Goal: Task Accomplishment & Management: Manage account settings

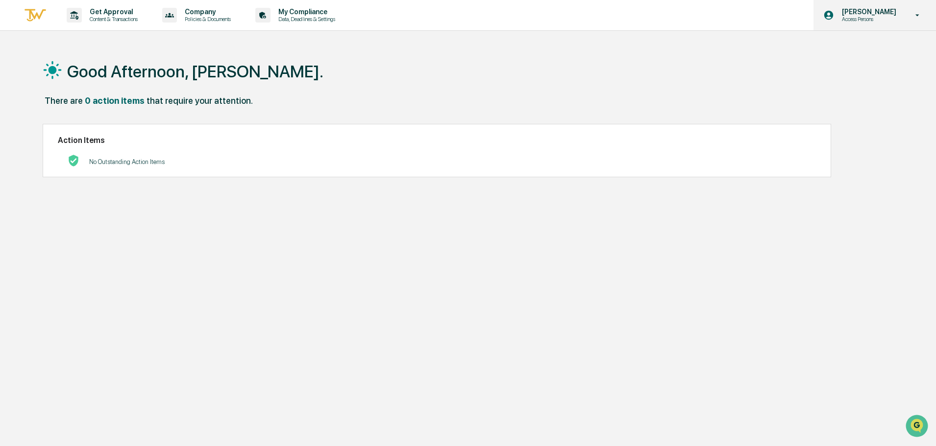
click at [881, 17] on p "Access Persons" at bounding box center [867, 19] width 67 height 7
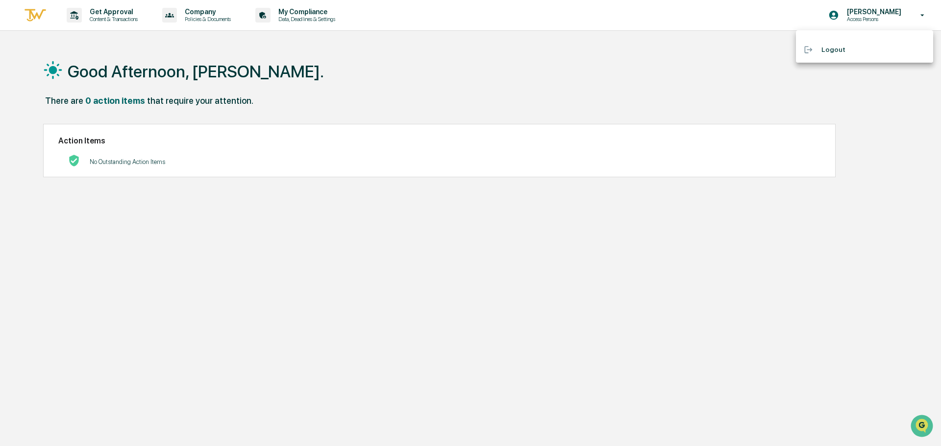
click at [127, 16] on div at bounding box center [470, 223] width 941 height 446
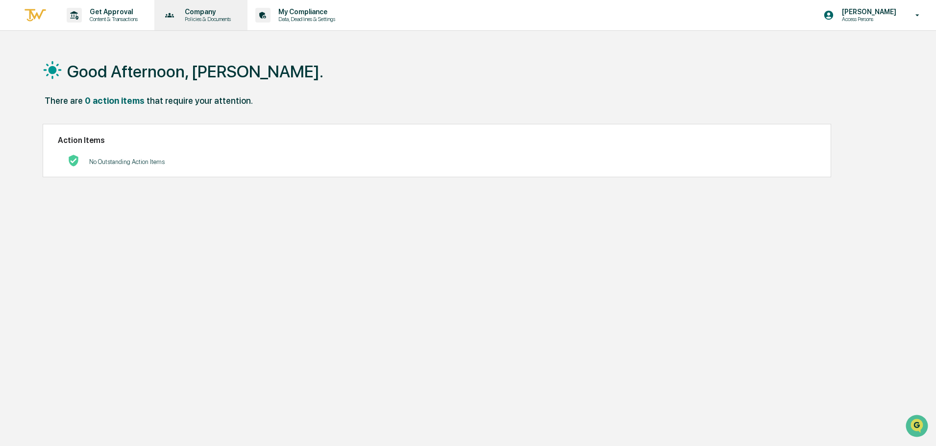
click at [207, 16] on p "Policies & Documents" at bounding box center [206, 19] width 59 height 7
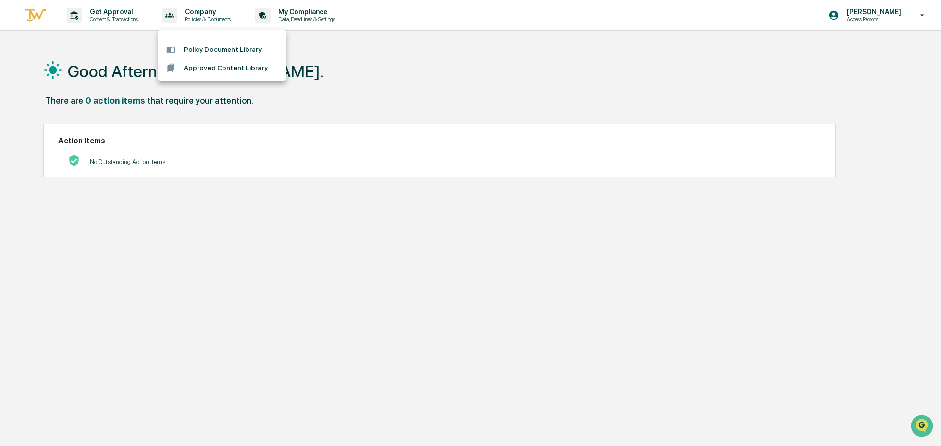
click at [314, 7] on div at bounding box center [470, 223] width 941 height 446
click at [311, 21] on p "Data, Deadlines & Settings" at bounding box center [306, 19] width 70 height 7
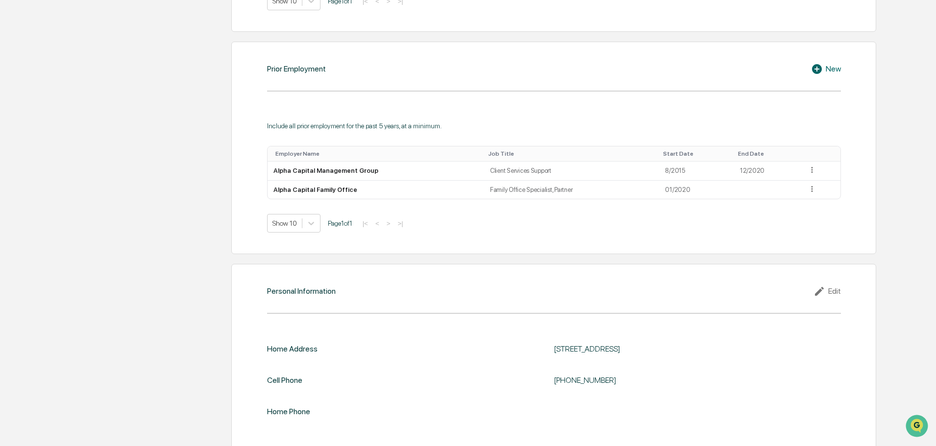
scroll to position [720, 0]
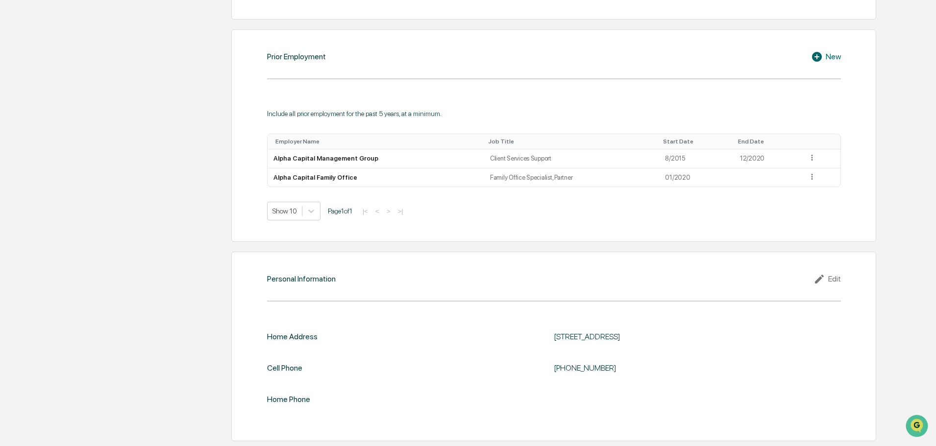
click at [813, 275] on div "Personal Information Edit" at bounding box center [554, 279] width 574 height 12
click at [819, 280] on icon at bounding box center [819, 279] width 9 height 9
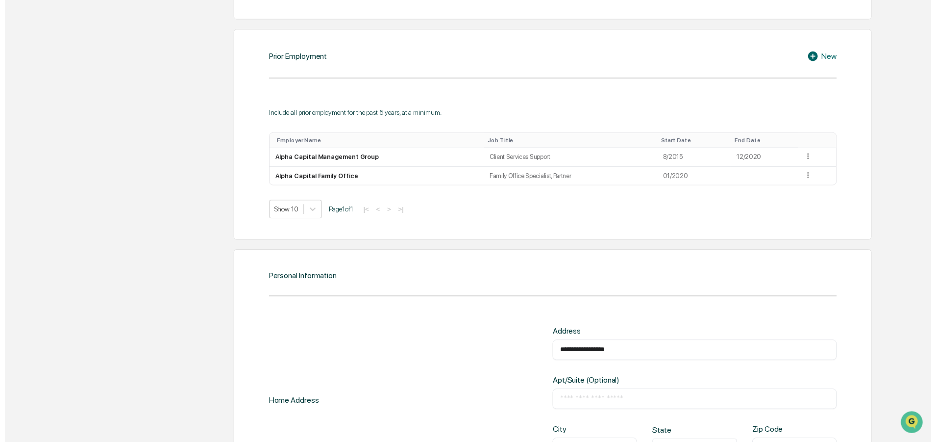
scroll to position [886, 0]
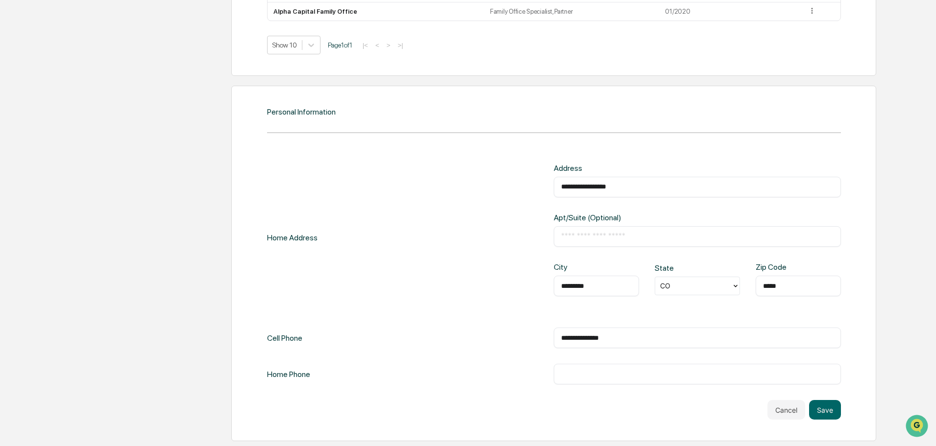
drag, startPoint x: 658, startPoint y: 189, endPoint x: 389, endPoint y: 196, distance: 268.6
click at [389, 196] on div "**********" at bounding box center [554, 238] width 574 height 148
type input "**********"
drag, startPoint x: 614, startPoint y: 285, endPoint x: 521, endPoint y: 290, distance: 92.7
click at [521, 290] on div "**********" at bounding box center [554, 238] width 574 height 148
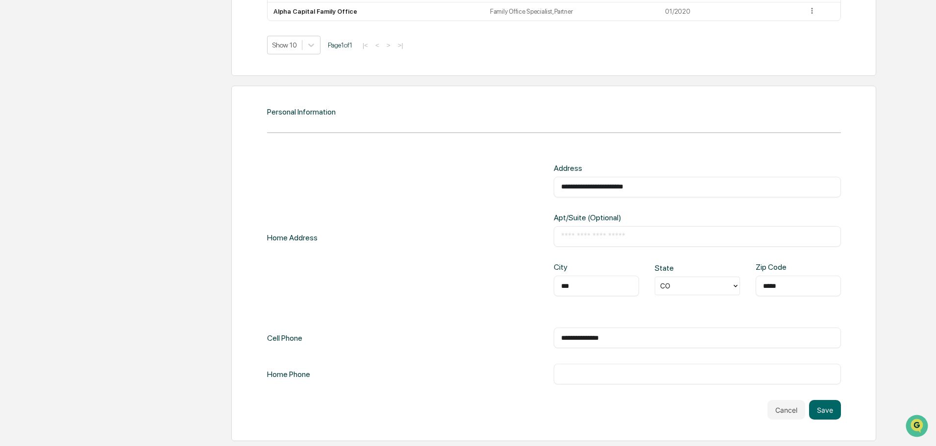
type input "**********"
click at [833, 413] on button "Save" at bounding box center [825, 410] width 32 height 20
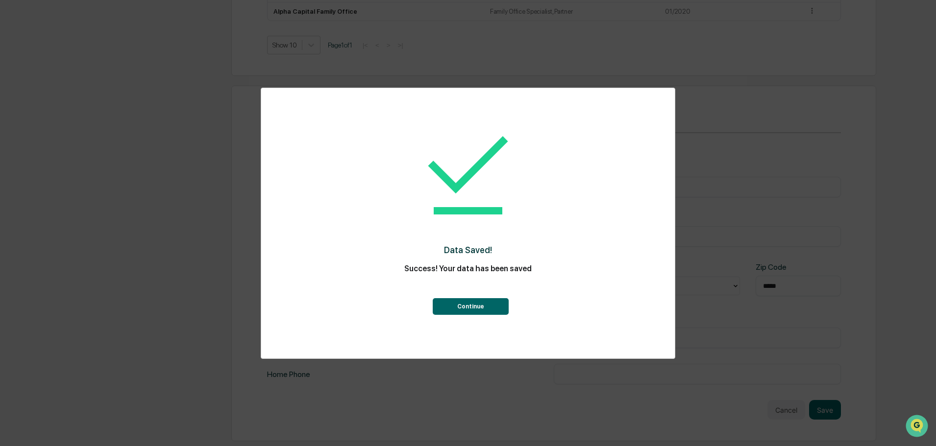
click at [455, 305] on button "Continue" at bounding box center [471, 306] width 76 height 17
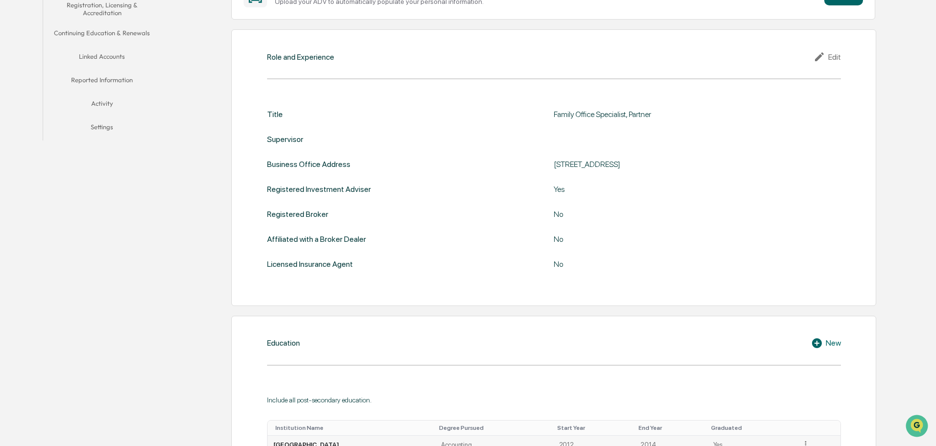
scroll to position [0, 0]
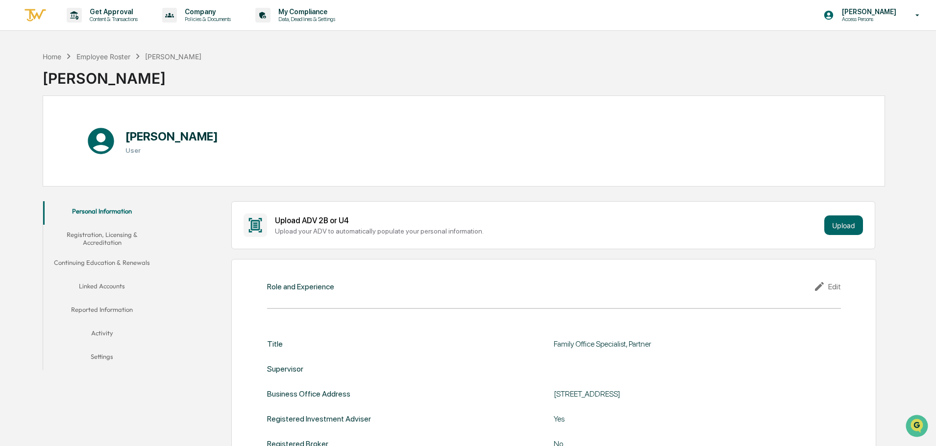
click at [85, 240] on button "Registration, Licensing & Accreditation" at bounding box center [102, 239] width 118 height 28
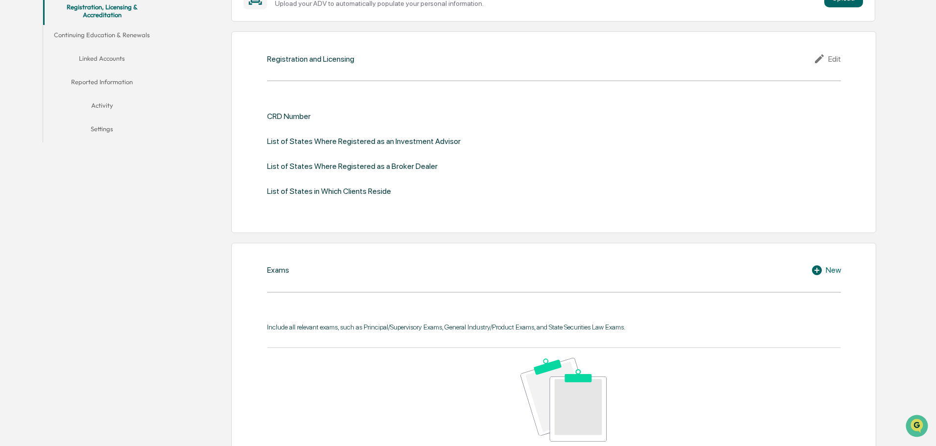
scroll to position [32, 0]
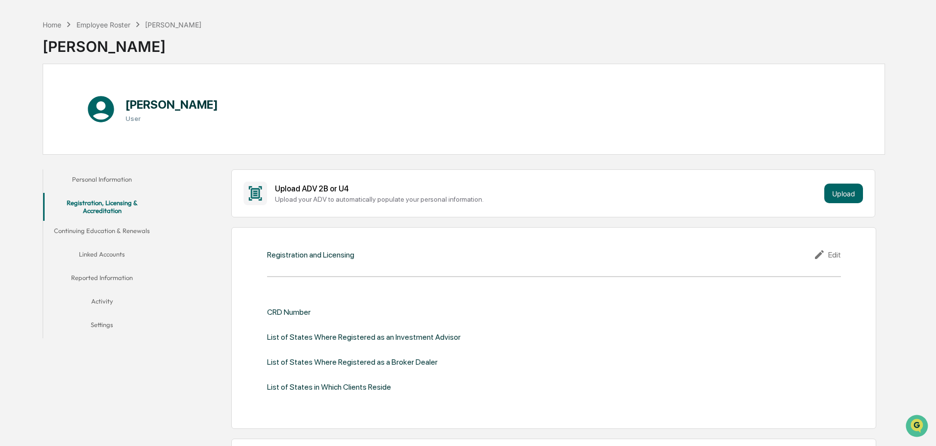
click at [107, 229] on button "Continuing Education & Renewals" at bounding box center [102, 233] width 118 height 24
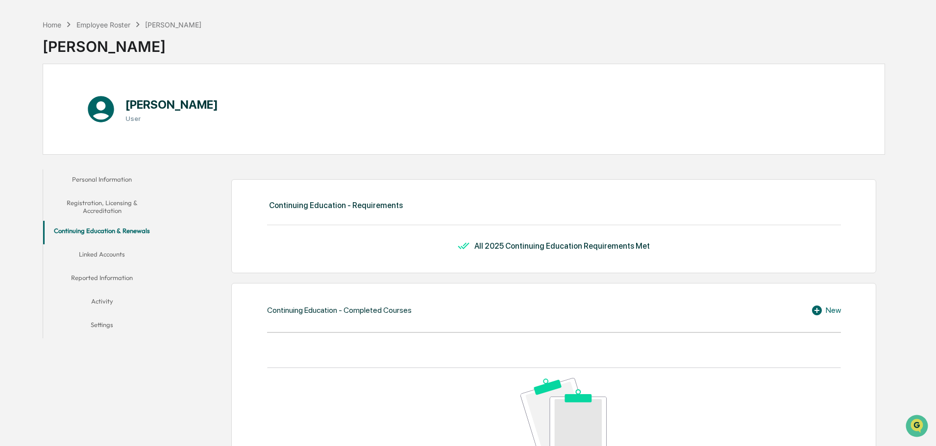
click at [103, 249] on button "Linked Accounts" at bounding box center [102, 257] width 118 height 24
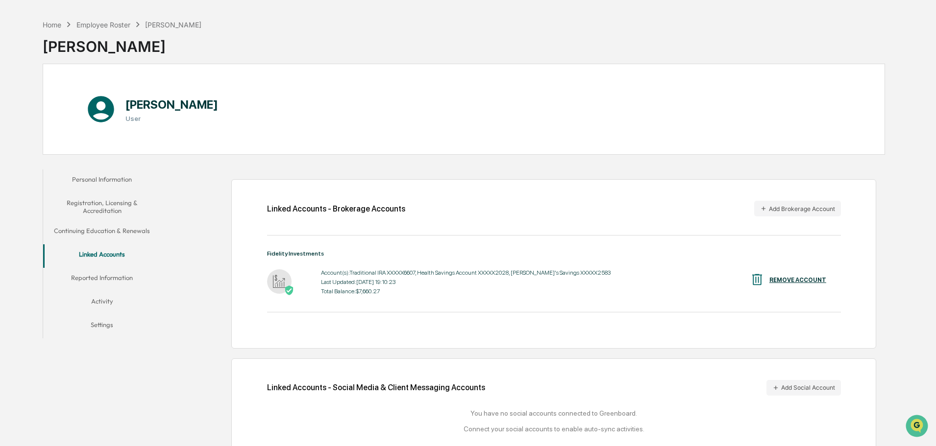
click at [102, 274] on button "Reported Information" at bounding box center [102, 280] width 118 height 24
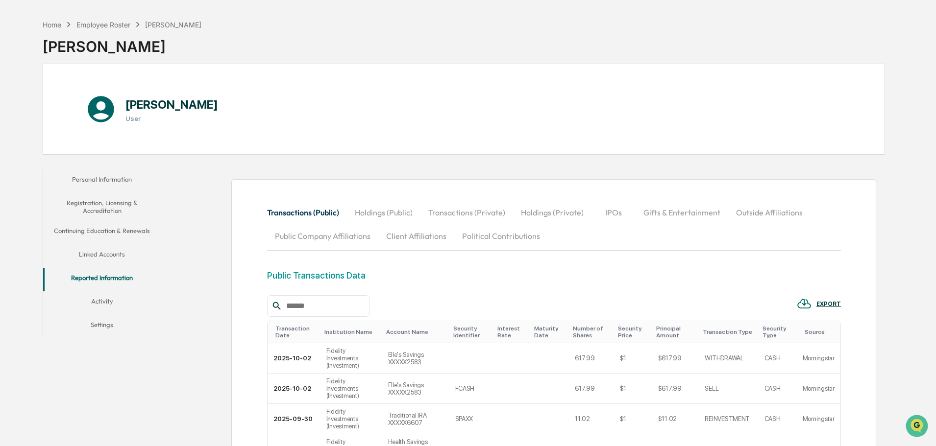
click at [102, 299] on button "Activity" at bounding box center [102, 304] width 118 height 24
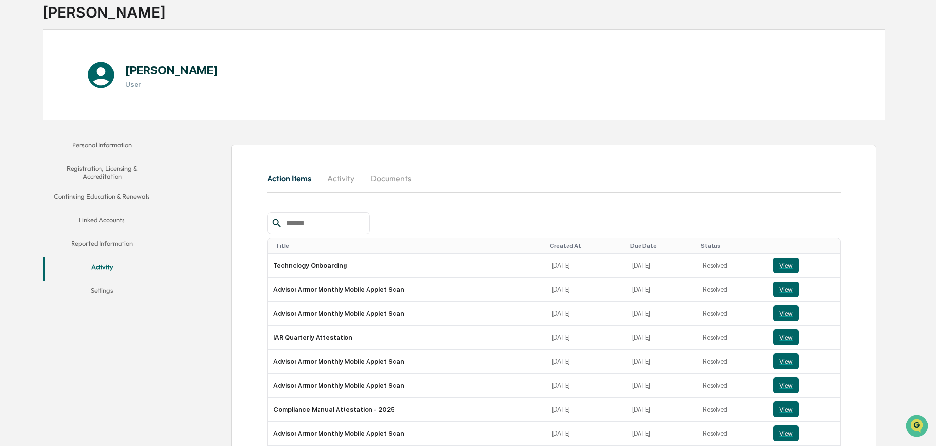
scroll to position [81, 0]
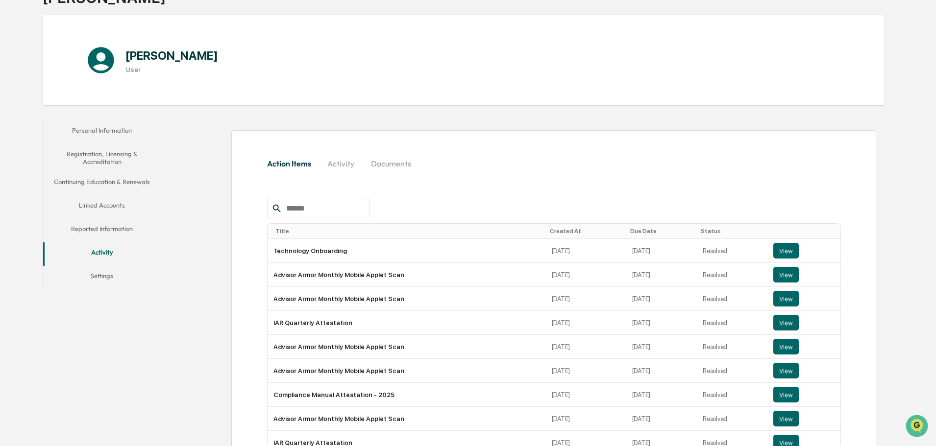
click at [103, 275] on button "Settings" at bounding box center [102, 278] width 118 height 24
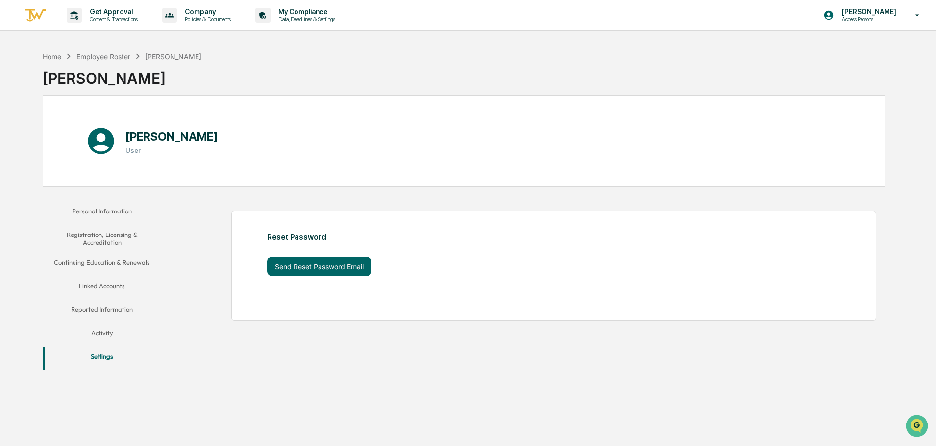
click at [50, 55] on div "Home" at bounding box center [52, 56] width 19 height 8
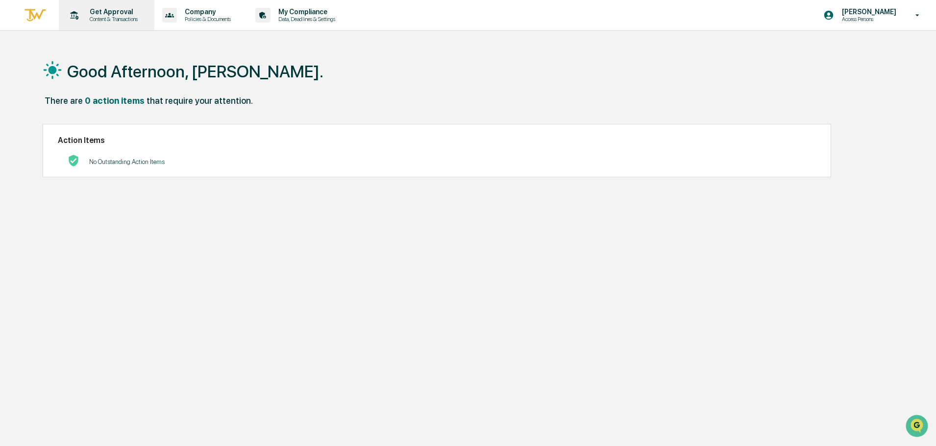
click at [98, 12] on p "Get Approval" at bounding box center [112, 12] width 61 height 8
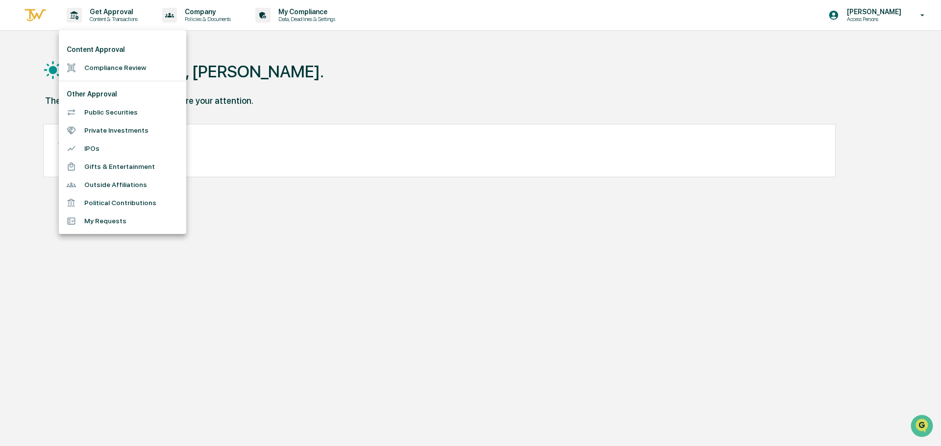
click at [129, 219] on li "My Requests" at bounding box center [122, 221] width 127 height 18
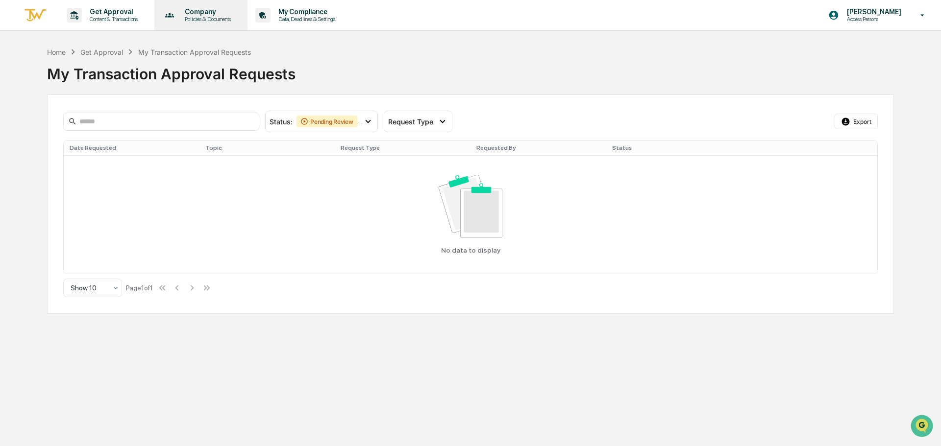
click at [229, 7] on div "Company Policies & Documents" at bounding box center [200, 15] width 84 height 30
click at [316, 17] on div at bounding box center [470, 223] width 941 height 446
click at [316, 17] on p "Data, Deadlines & Settings" at bounding box center [306, 19] width 70 height 7
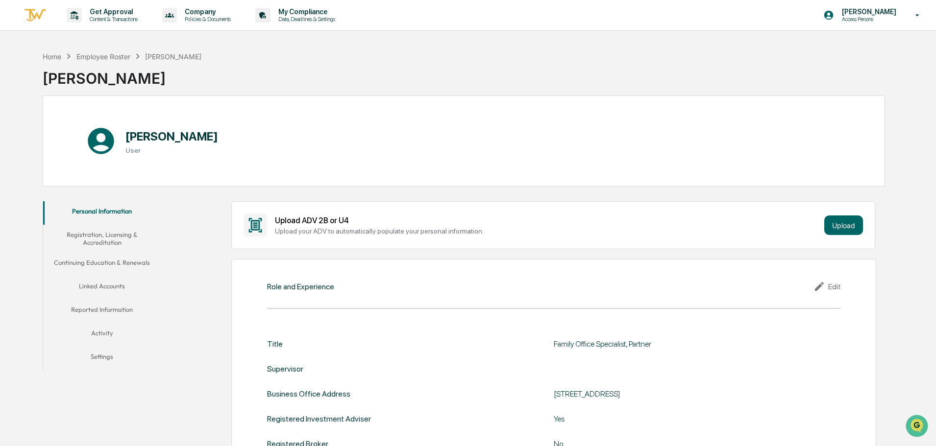
click at [103, 242] on button "Registration, Licensing & Accreditation" at bounding box center [102, 239] width 118 height 28
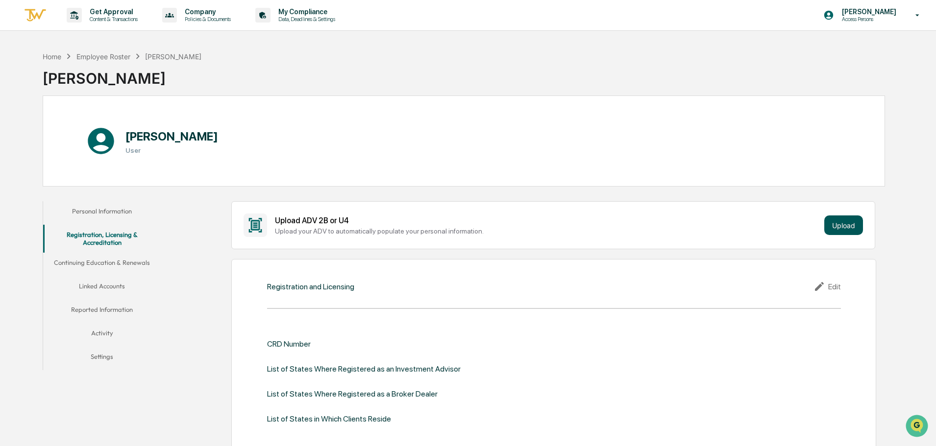
click at [844, 222] on button "Upload" at bounding box center [843, 226] width 39 height 20
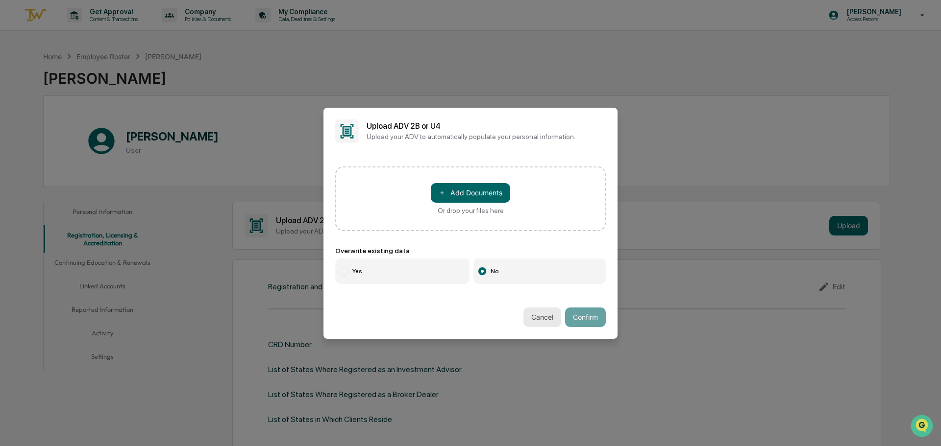
click at [530, 315] on button "Cancel" at bounding box center [542, 318] width 38 height 20
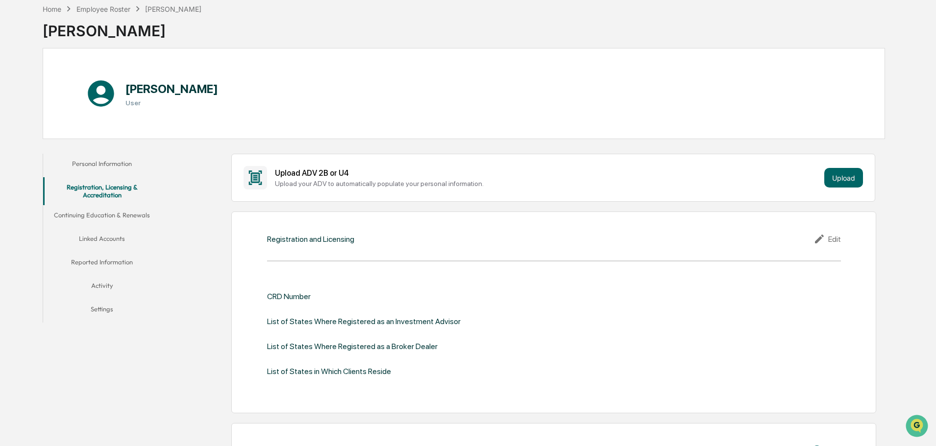
scroll to position [98, 0]
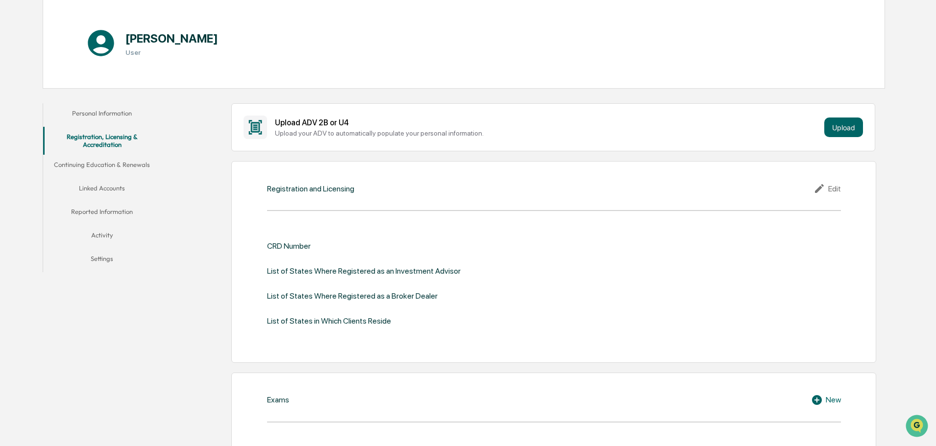
click at [820, 187] on icon at bounding box center [819, 188] width 9 height 9
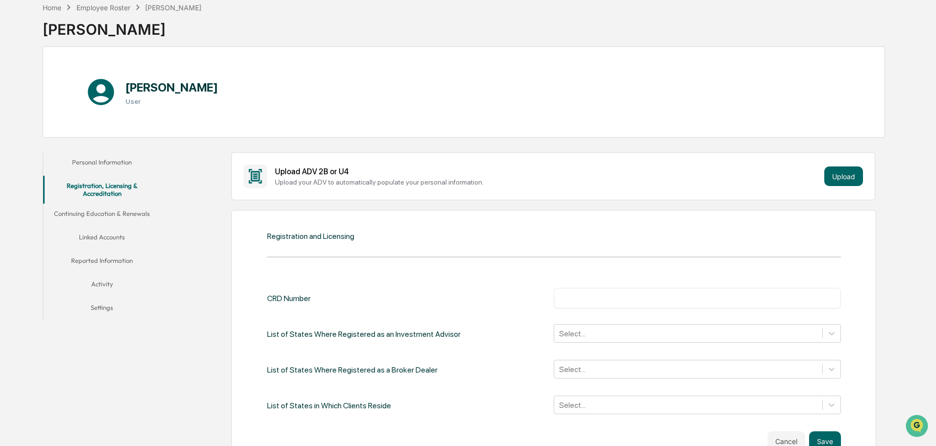
scroll to position [0, 0]
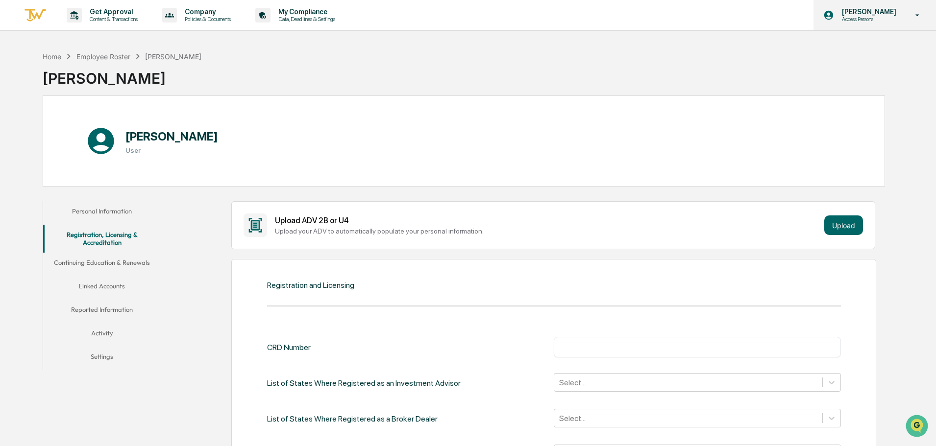
click at [914, 13] on icon at bounding box center [917, 15] width 17 height 9
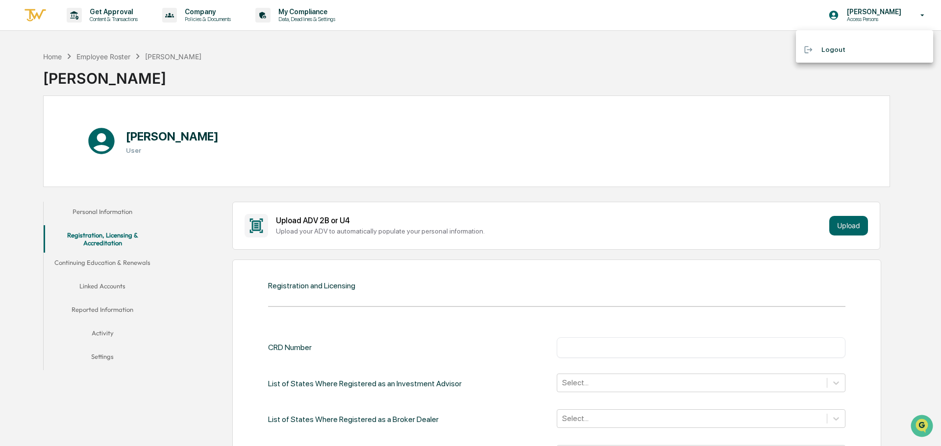
click at [869, 14] on div at bounding box center [470, 223] width 941 height 446
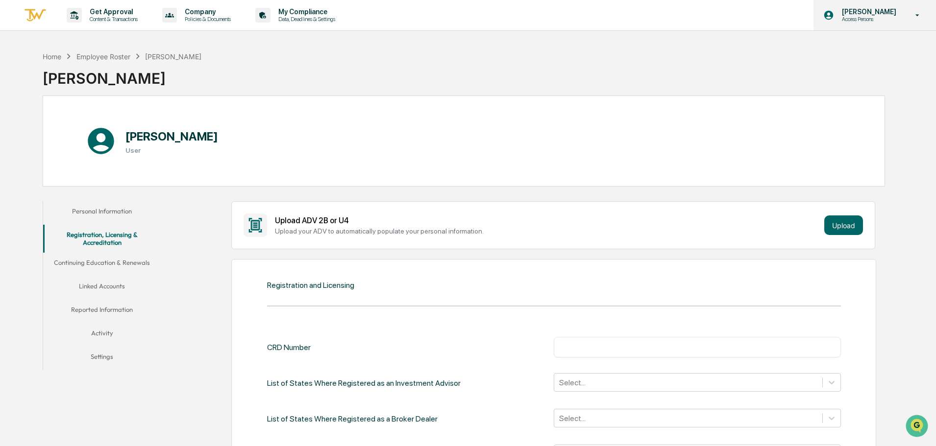
click at [834, 15] on icon at bounding box center [828, 15] width 9 height 9
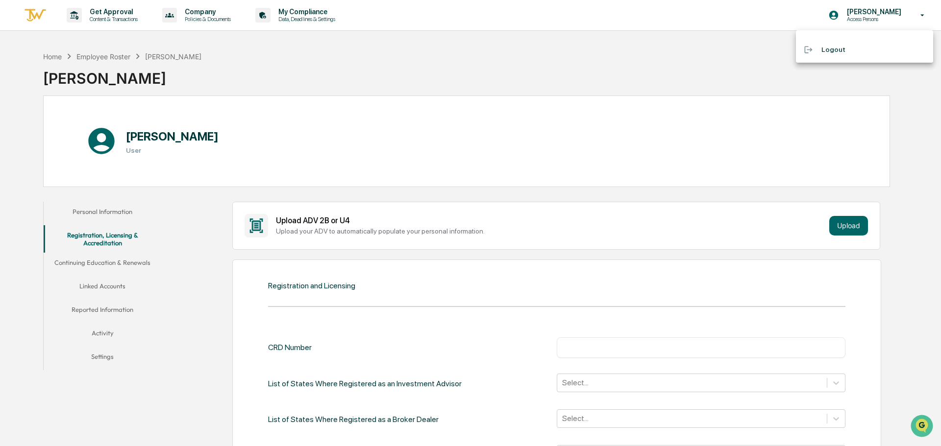
click at [354, 39] on div at bounding box center [470, 223] width 941 height 446
click at [33, 14] on img at bounding box center [36, 15] width 24 height 16
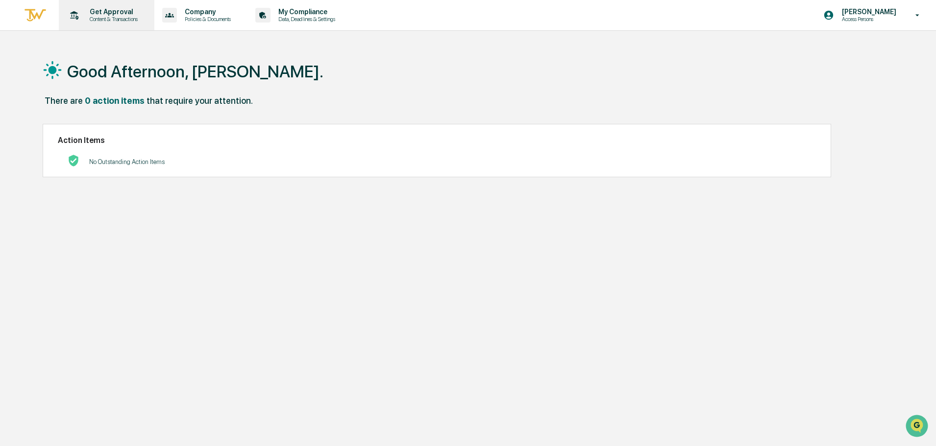
click at [77, 18] on icon at bounding box center [74, 15] width 15 height 15
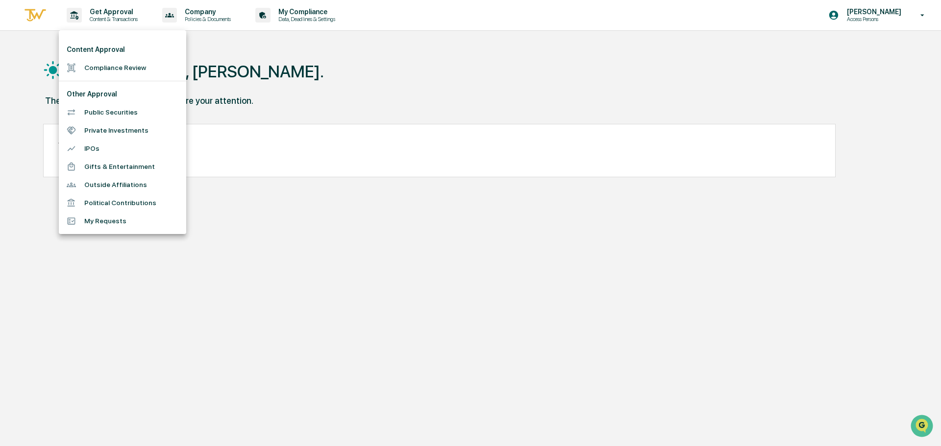
click at [192, 15] on div at bounding box center [470, 223] width 941 height 446
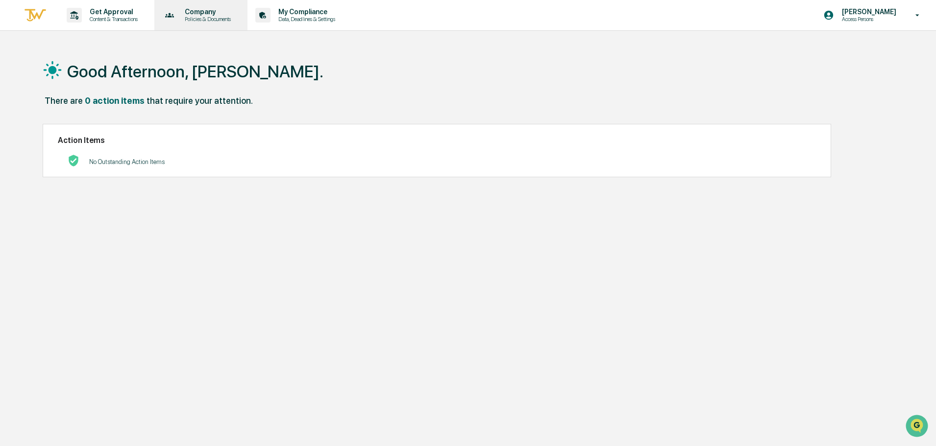
click at [203, 19] on p "Policies & Documents" at bounding box center [206, 19] width 59 height 7
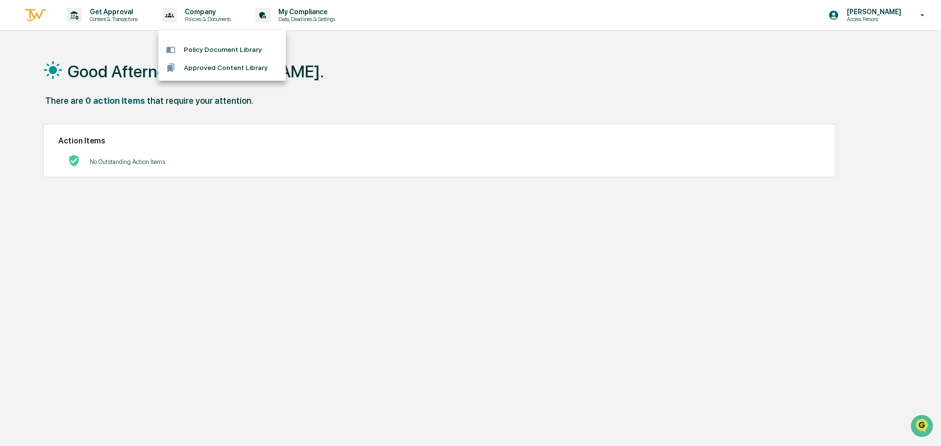
click at [307, 11] on div at bounding box center [470, 223] width 941 height 446
click at [307, 11] on p "My Compliance" at bounding box center [306, 12] width 70 height 8
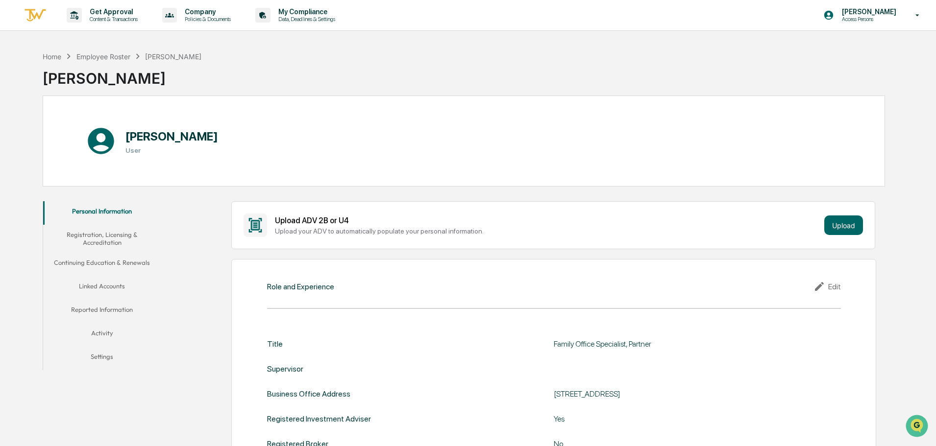
click at [103, 140] on icon at bounding box center [100, 140] width 31 height 31
click at [113, 206] on button "Personal Information" at bounding box center [102, 213] width 118 height 24
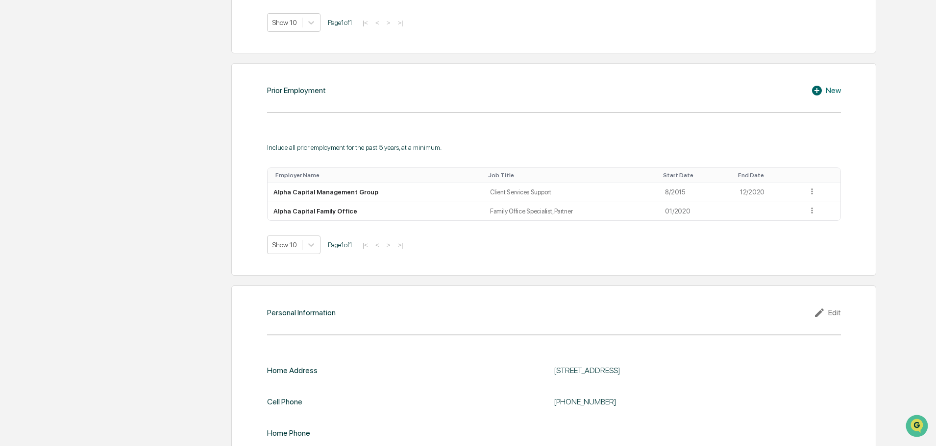
scroll to position [720, 0]
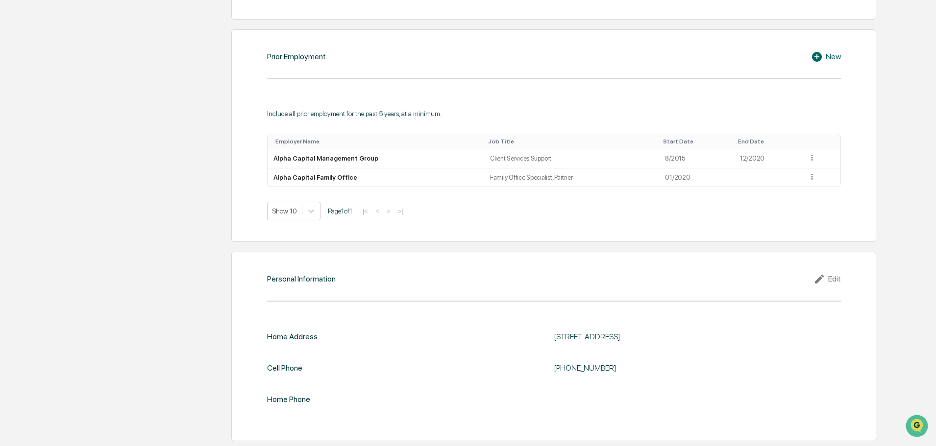
click at [834, 277] on div "Edit" at bounding box center [827, 279] width 27 height 12
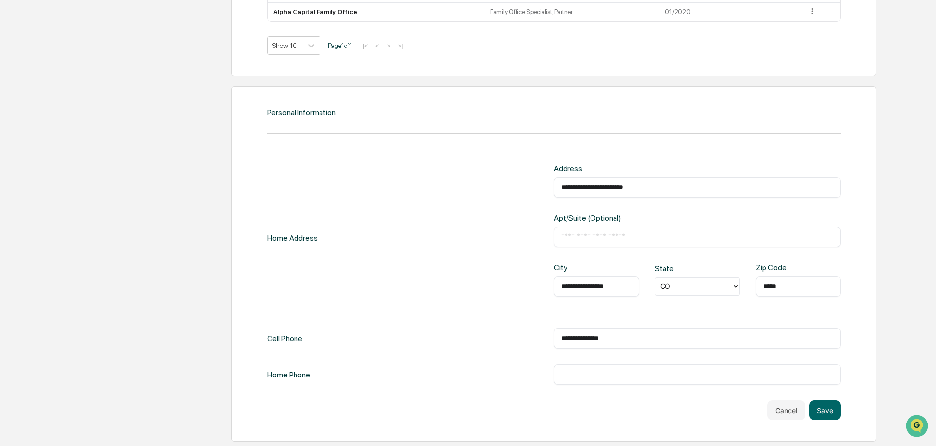
scroll to position [886, 0]
click at [776, 408] on button "Cancel" at bounding box center [786, 410] width 38 height 20
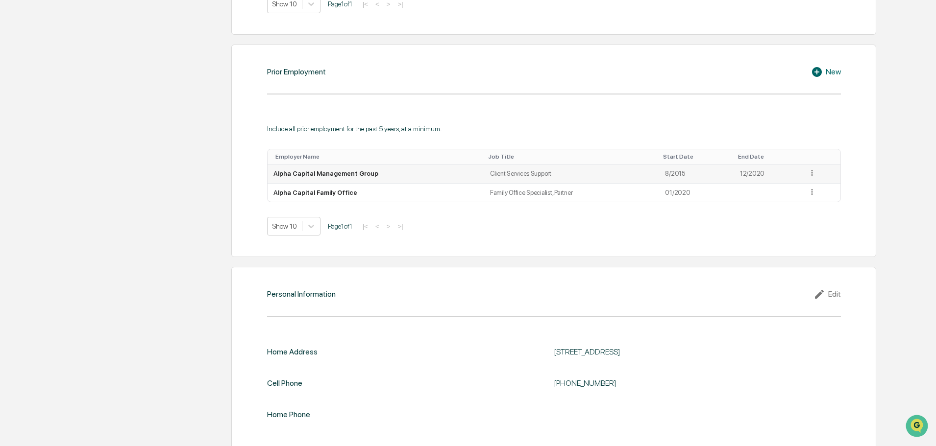
scroll to position [720, 0]
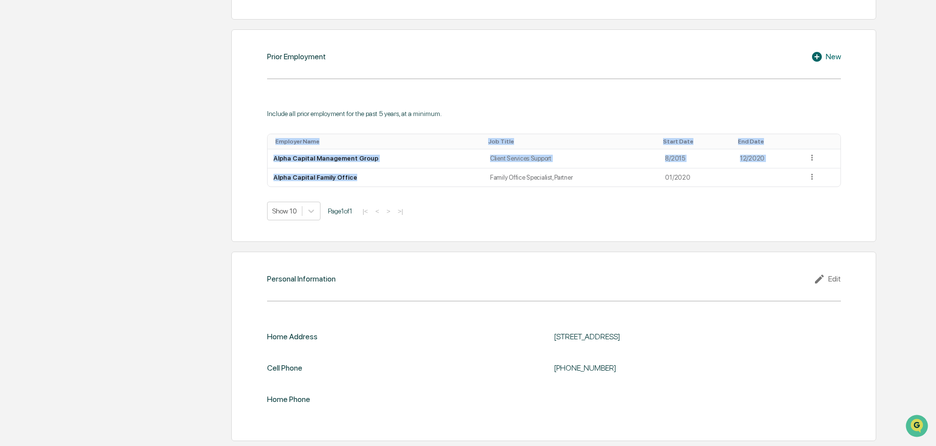
drag, startPoint x: 356, startPoint y: 179, endPoint x: 251, endPoint y: 181, distance: 104.9
click at [251, 181] on div "Prior Employment New Include all prior employment for the past 5 years, at a mi…" at bounding box center [553, 135] width 645 height 213
click at [326, 173] on td "Alpha Capital Family Office" at bounding box center [376, 178] width 217 height 19
click at [315, 176] on td "Alpha Capital Family Office" at bounding box center [376, 178] width 217 height 19
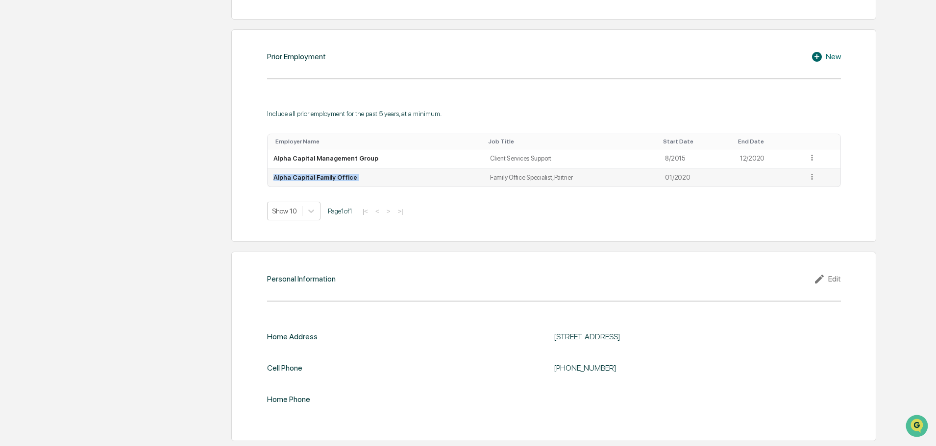
click at [315, 176] on td "Alpha Capital Family Office" at bounding box center [376, 178] width 217 height 19
copy td "Alpha Capital Family Office"
click at [328, 157] on td "Alpha Capital Management Group" at bounding box center [376, 158] width 217 height 19
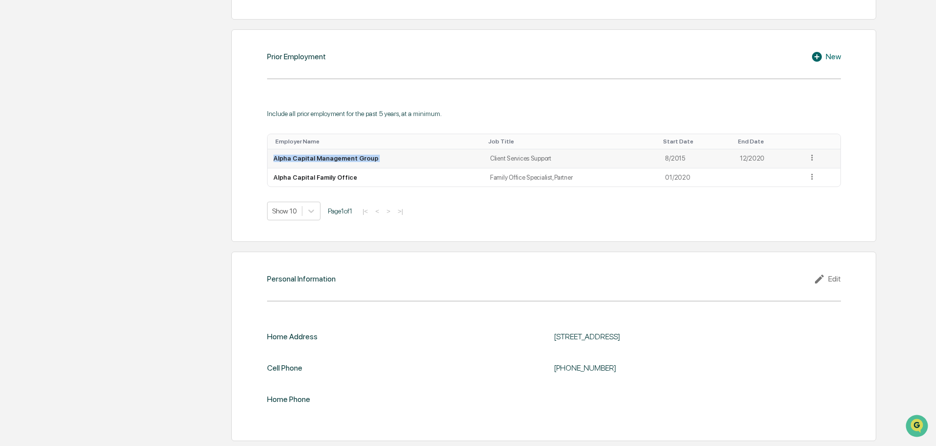
copy td "Alpha Capital Management Group"
click at [509, 159] on td "Client Services Support" at bounding box center [571, 158] width 175 height 19
copy td "Client Services Support"
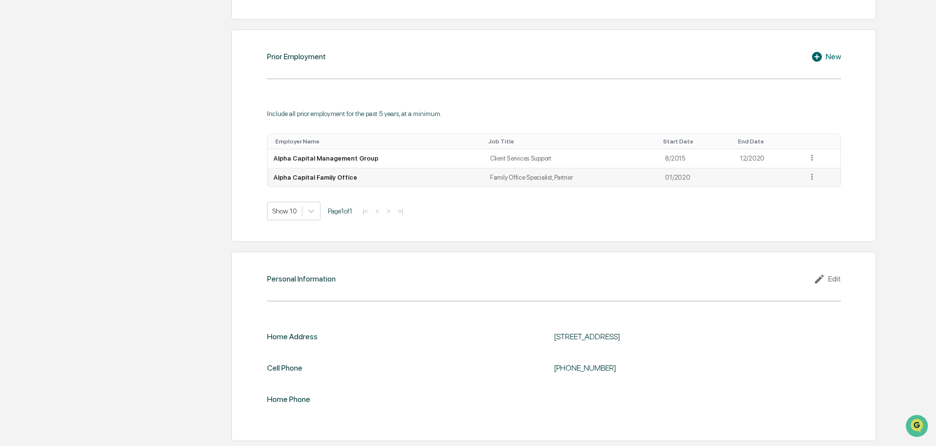
click at [528, 177] on td "Family Office Specialist, Partner" at bounding box center [571, 178] width 175 height 19
copy td "Family Office Specialist, Partner"
click at [323, 161] on td "Alpha Capital Management Group" at bounding box center [376, 158] width 217 height 19
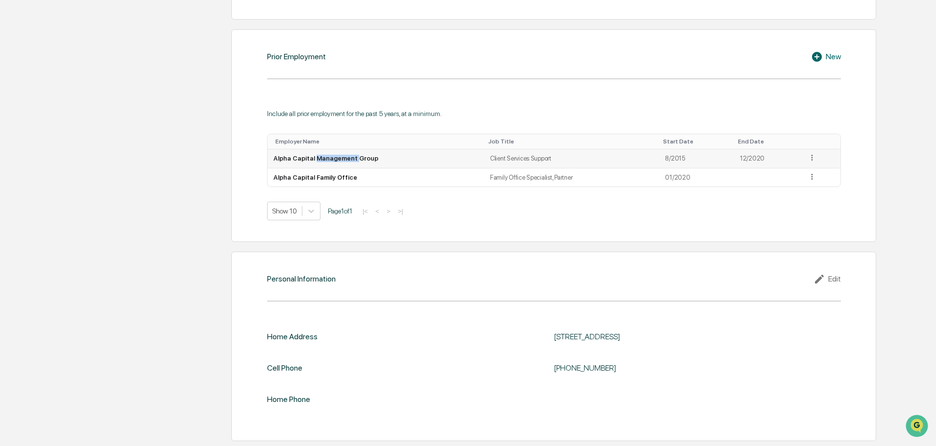
click at [322, 160] on td "Alpha Capital Management Group" at bounding box center [376, 158] width 217 height 19
copy td "Alpha Capital Management Group"
click at [517, 178] on td "Family Office Specialist, Partner" at bounding box center [571, 178] width 175 height 19
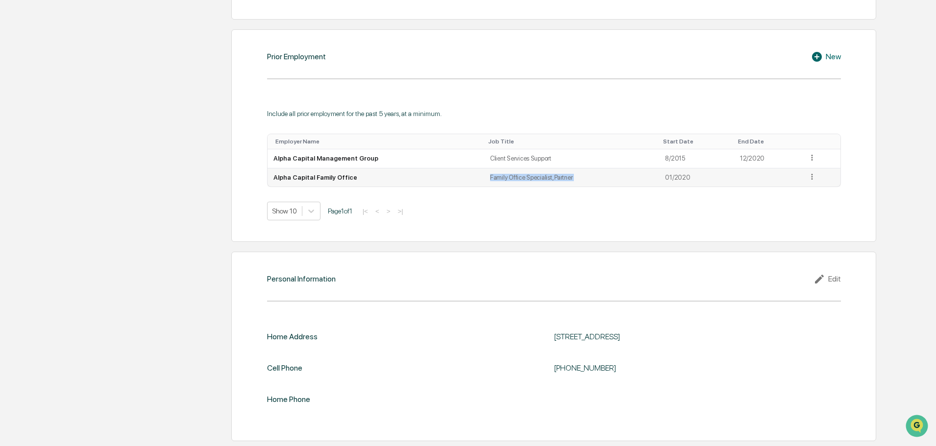
click at [517, 178] on td "Family Office Specialist, Partner" at bounding box center [571, 178] width 175 height 19
copy td "Family Office Specialist, Partner"
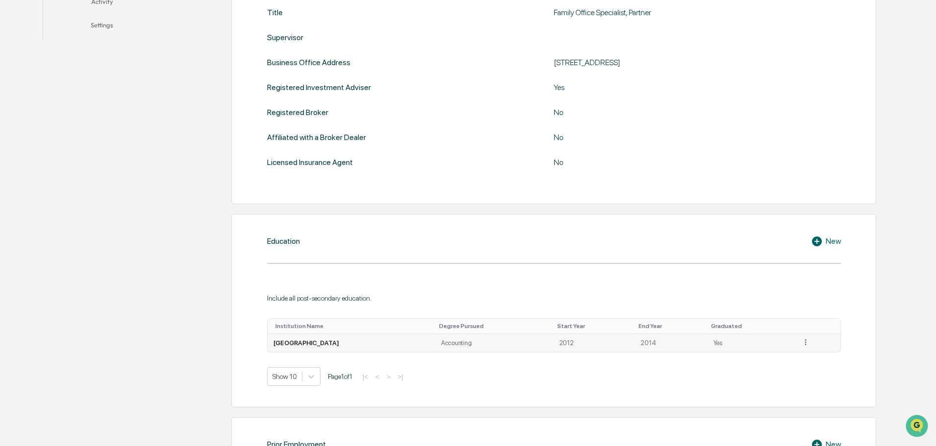
scroll to position [328, 0]
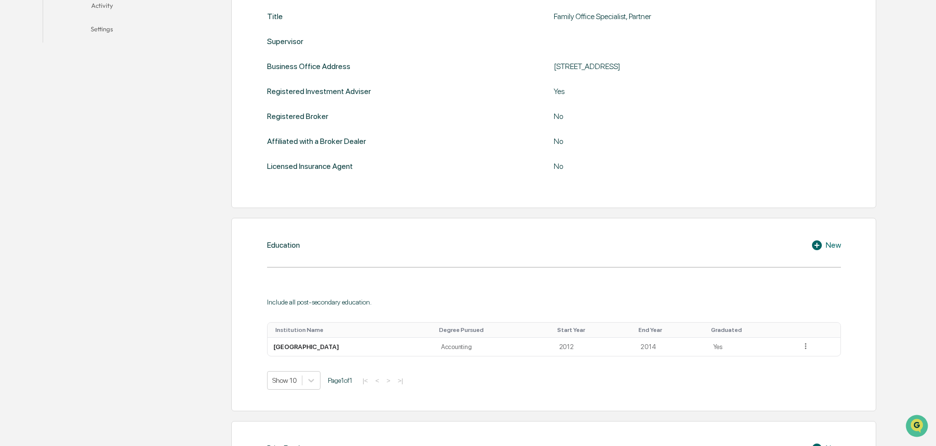
drag, startPoint x: 555, startPoint y: 66, endPoint x: 766, endPoint y: 68, distance: 211.2
click at [766, 68] on div "[STREET_ADDRESS]" at bounding box center [676, 66] width 245 height 9
copy div "[STREET_ADDRESS]"
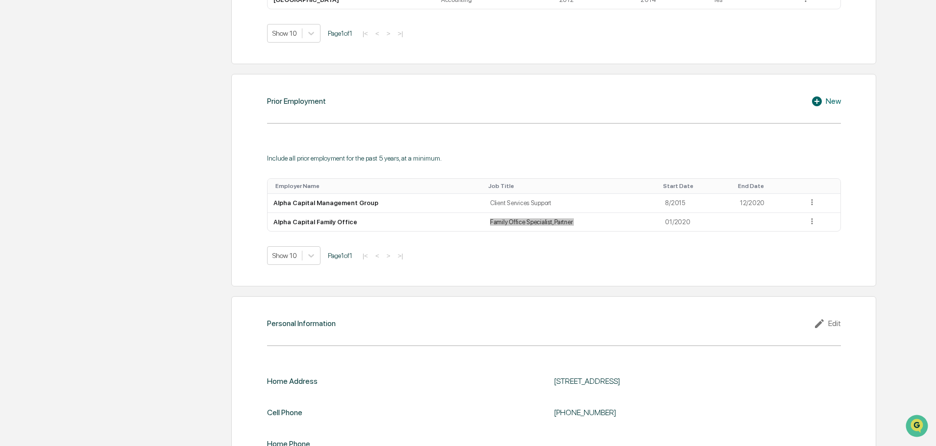
scroll to position [720, 0]
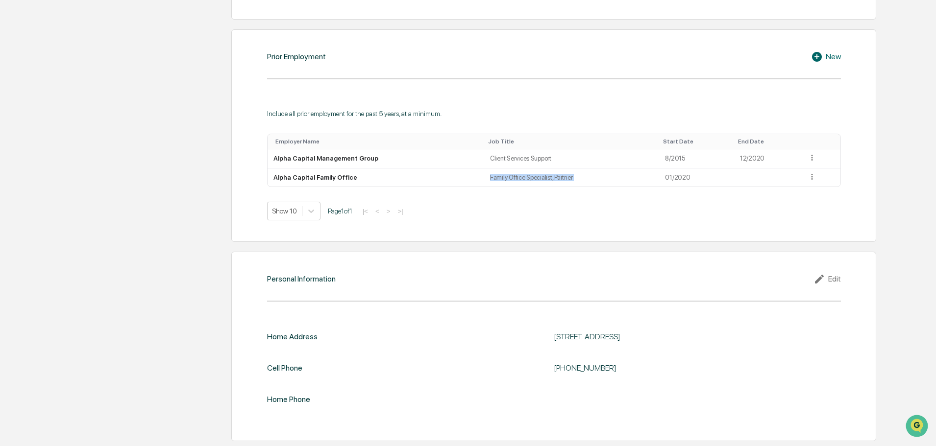
drag, startPoint x: 632, startPoint y: 336, endPoint x: 775, endPoint y: 340, distance: 143.6
click at [775, 340] on div "Home Address 8899 E Prentice Ave #8304, Greenwood Village, CO 80111" at bounding box center [554, 336] width 574 height 9
copy div "[STREET_ADDRESS]"
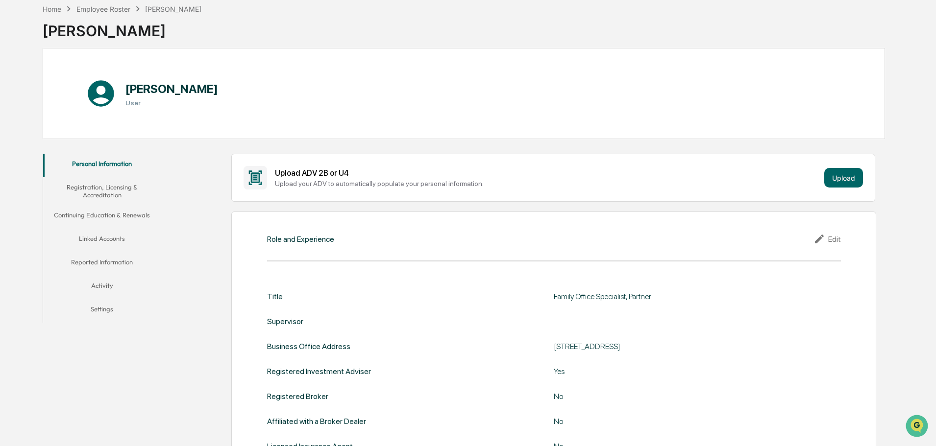
scroll to position [0, 0]
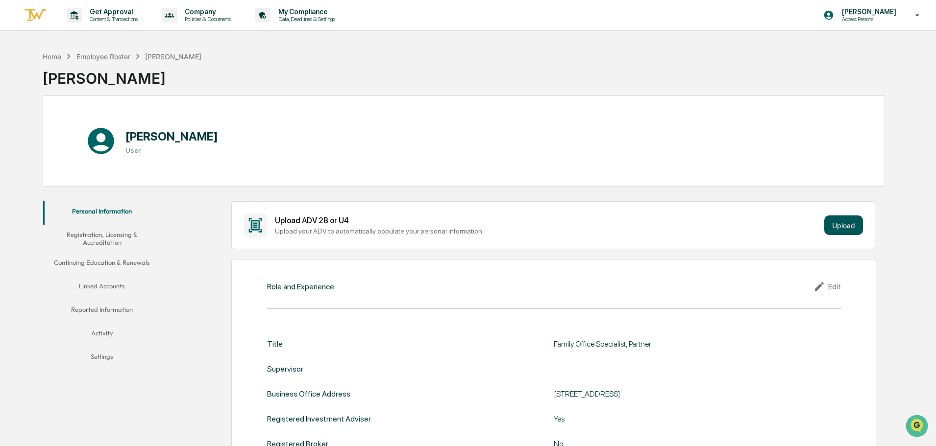
click at [836, 226] on button "Upload" at bounding box center [843, 226] width 39 height 20
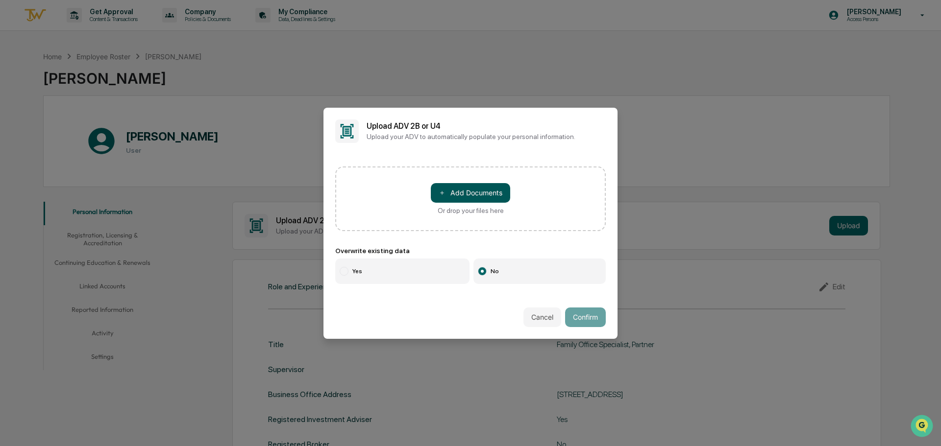
click at [450, 187] on button "＋ Add Documents" at bounding box center [470, 193] width 79 height 20
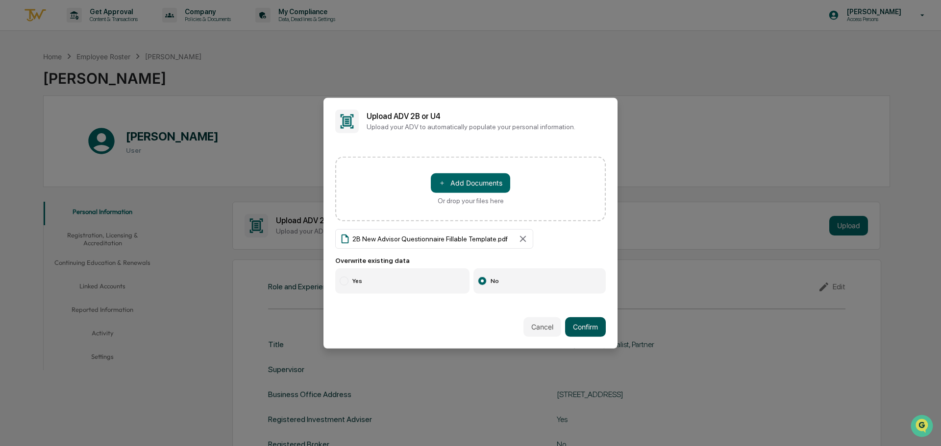
click at [583, 319] on button "Confirm" at bounding box center [585, 328] width 41 height 20
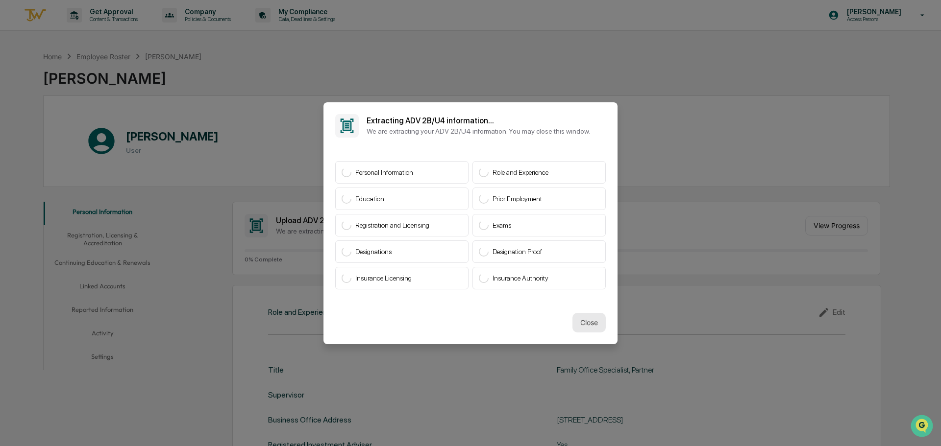
click at [589, 323] on button "Close" at bounding box center [588, 323] width 33 height 20
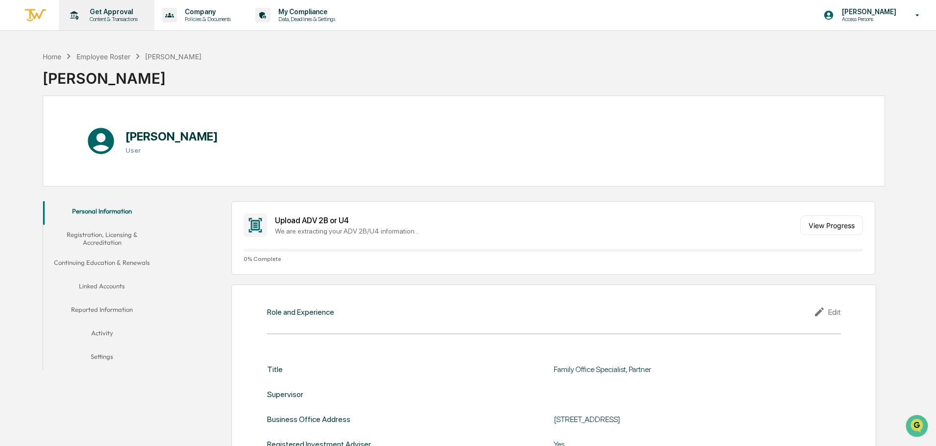
click at [97, 14] on p "Get Approval" at bounding box center [112, 12] width 61 height 8
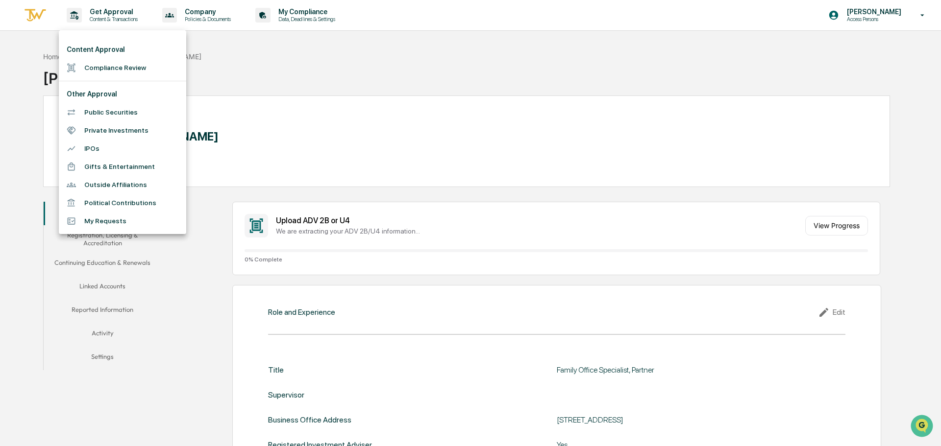
click at [112, 224] on li "My Requests" at bounding box center [122, 221] width 127 height 18
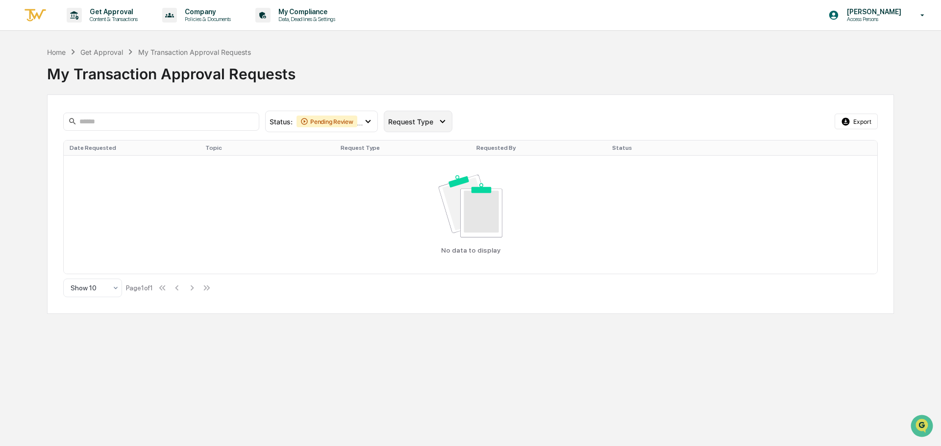
click at [408, 121] on span "Request Type" at bounding box center [410, 122] width 45 height 8
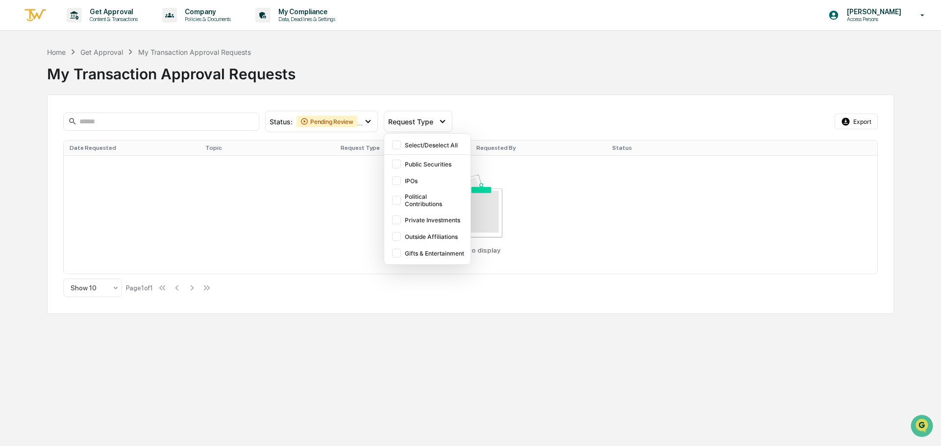
click at [420, 87] on div "Home Get Approval My Transaction Approval Requests My Transaction Approval Requ…" at bounding box center [470, 181] width 847 height 268
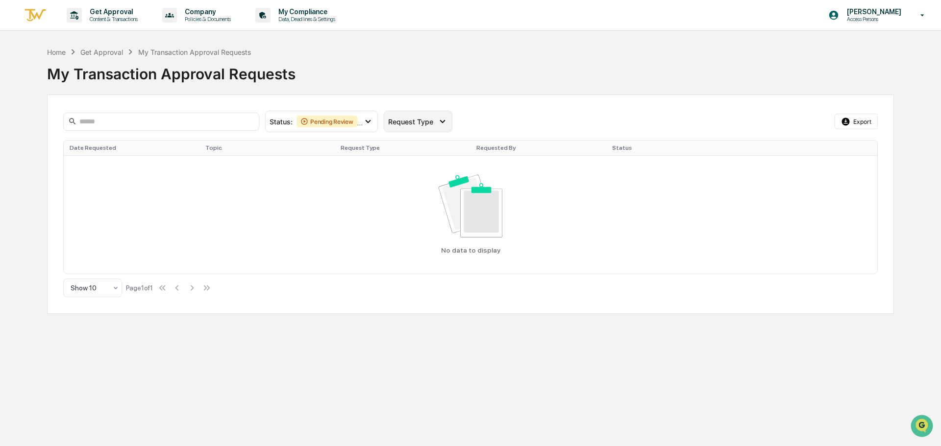
click at [436, 123] on div "Request Type" at bounding box center [412, 122] width 49 height 8
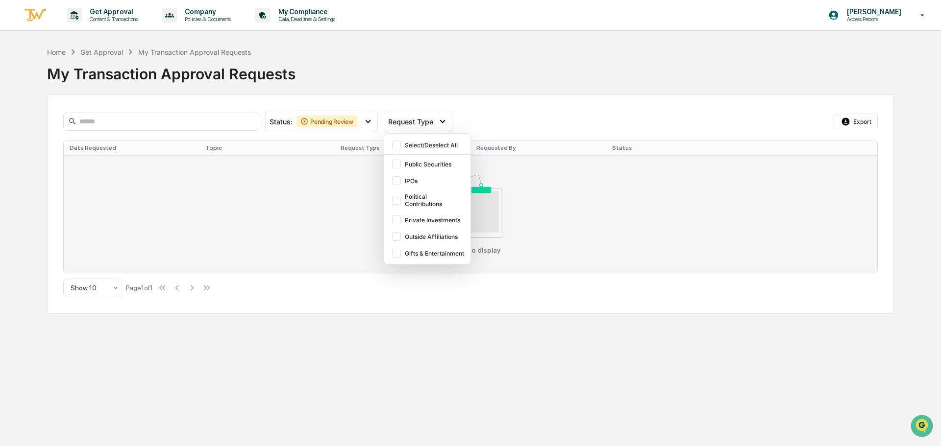
click at [265, 189] on div "No data to display" at bounding box center [471, 214] width 802 height 79
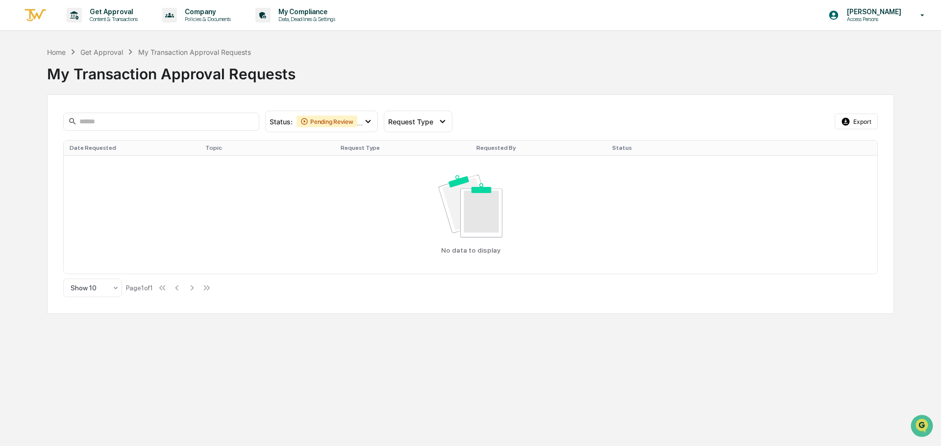
click at [32, 13] on img at bounding box center [36, 15] width 24 height 16
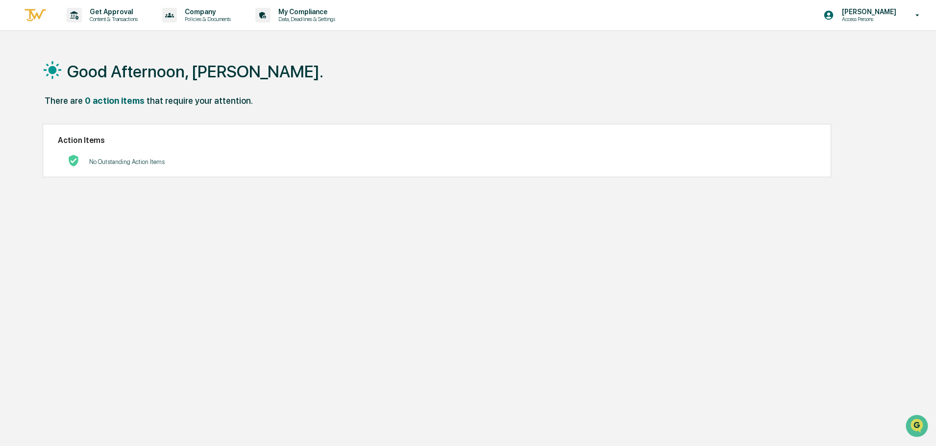
drag, startPoint x: 25, startPoint y: 0, endPoint x: 223, endPoint y: 81, distance: 213.6
click at [223, 81] on div "Good Afternoon, [PERSON_NAME]." at bounding box center [464, 71] width 842 height 49
click at [911, 15] on icon at bounding box center [917, 15] width 17 height 9
click at [388, 59] on div at bounding box center [470, 223] width 941 height 446
click at [282, 20] on p "Data, Deadlines & Settings" at bounding box center [306, 19] width 70 height 7
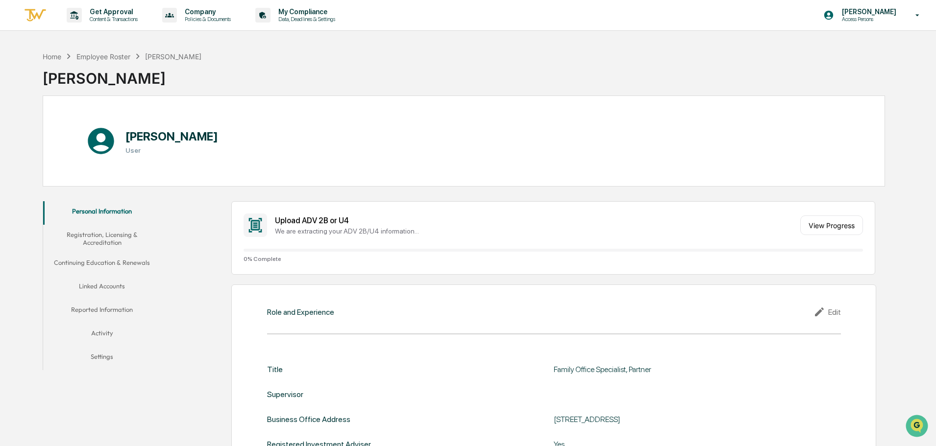
click at [119, 209] on button "Personal Information" at bounding box center [102, 213] width 118 height 24
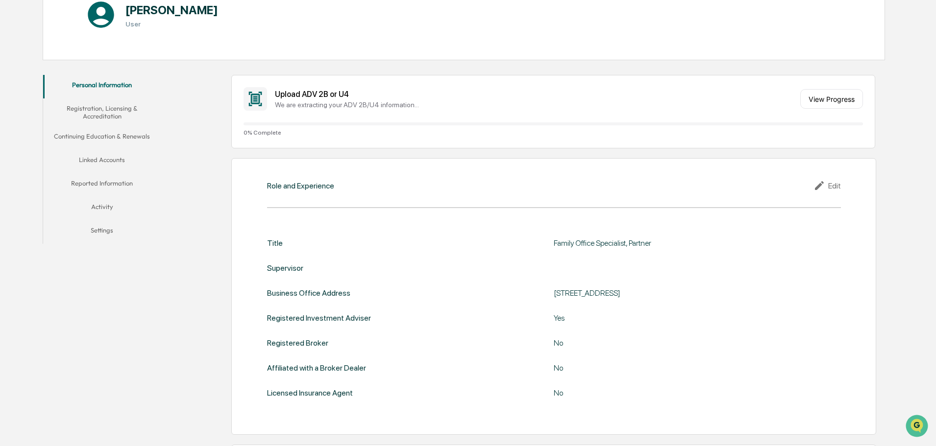
scroll to position [147, 0]
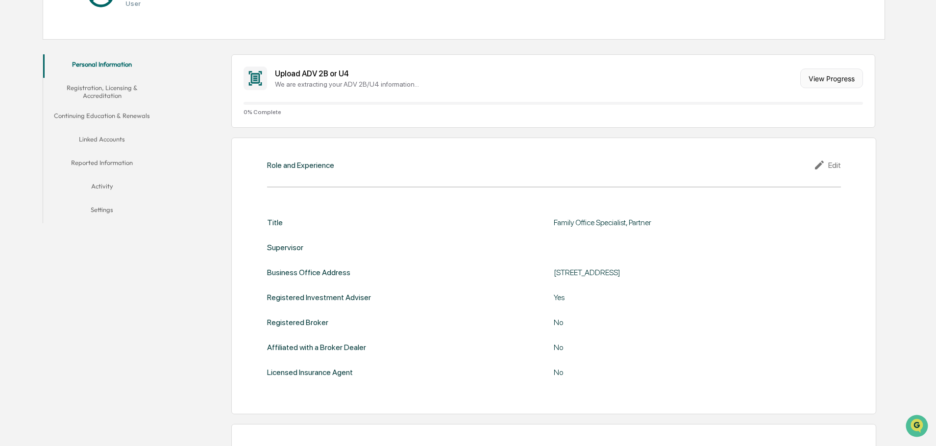
click at [837, 82] on button "View Progress" at bounding box center [831, 79] width 63 height 20
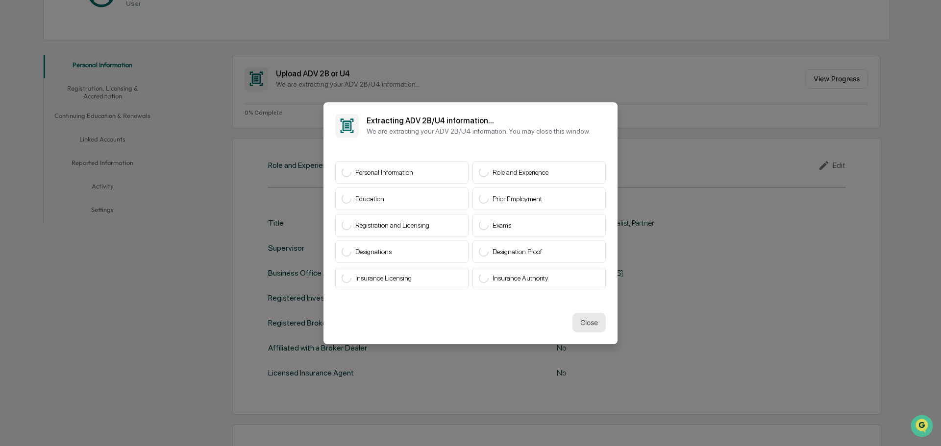
click at [582, 322] on button "Close" at bounding box center [588, 323] width 33 height 20
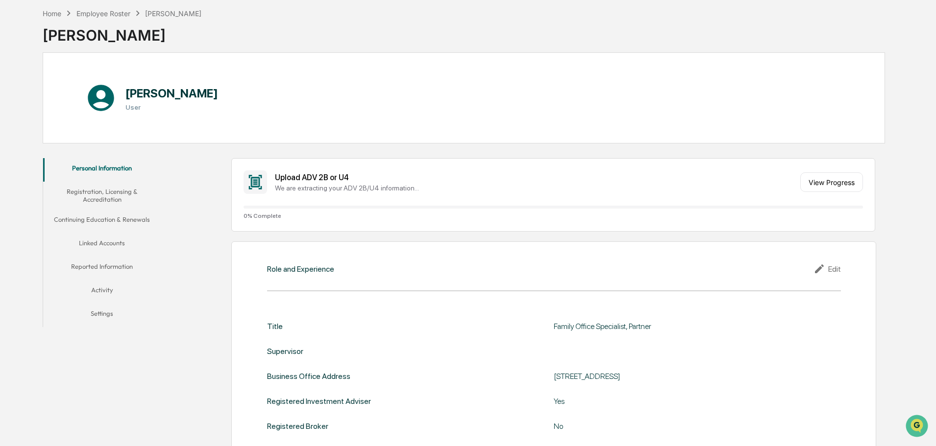
scroll to position [0, 0]
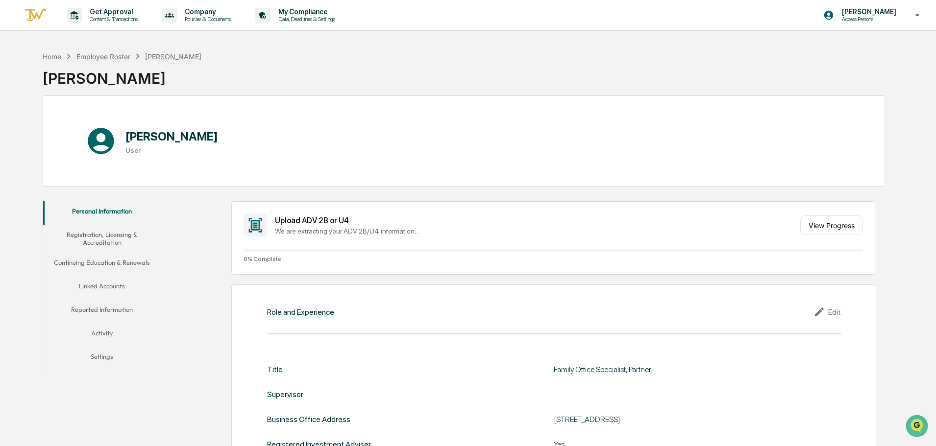
click at [109, 359] on button "Settings" at bounding box center [102, 359] width 118 height 24
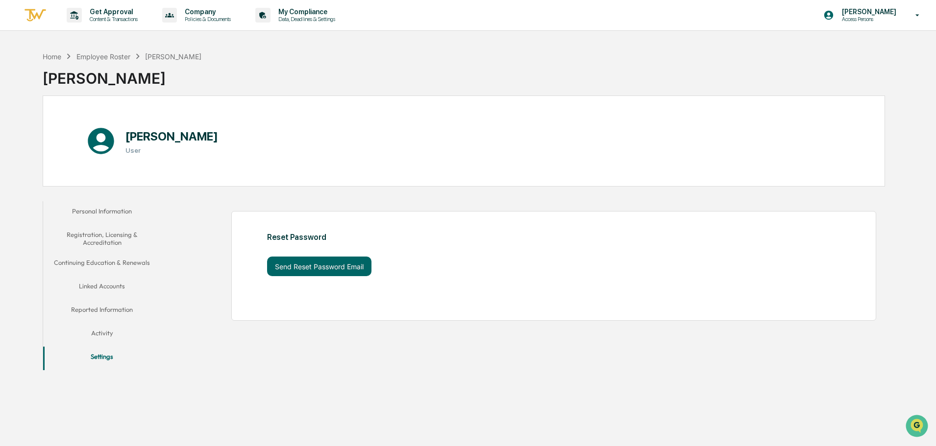
click at [105, 334] on button "Activity" at bounding box center [102, 335] width 118 height 24
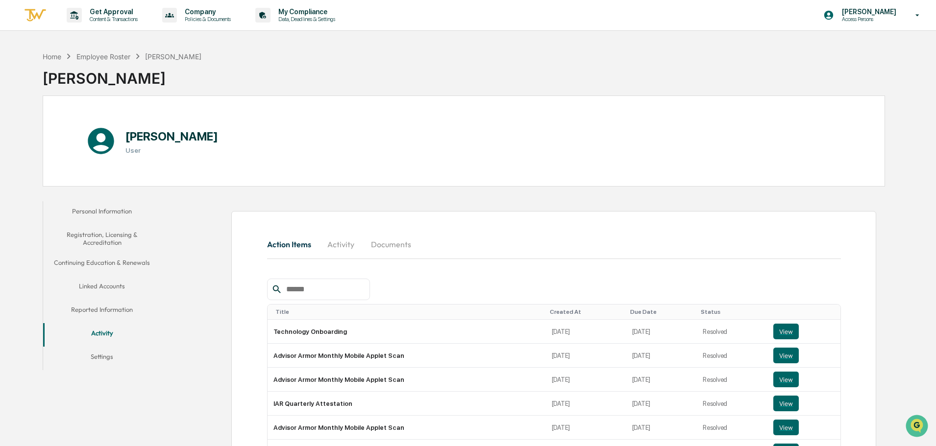
click at [384, 241] on button "Documents" at bounding box center [391, 245] width 56 height 24
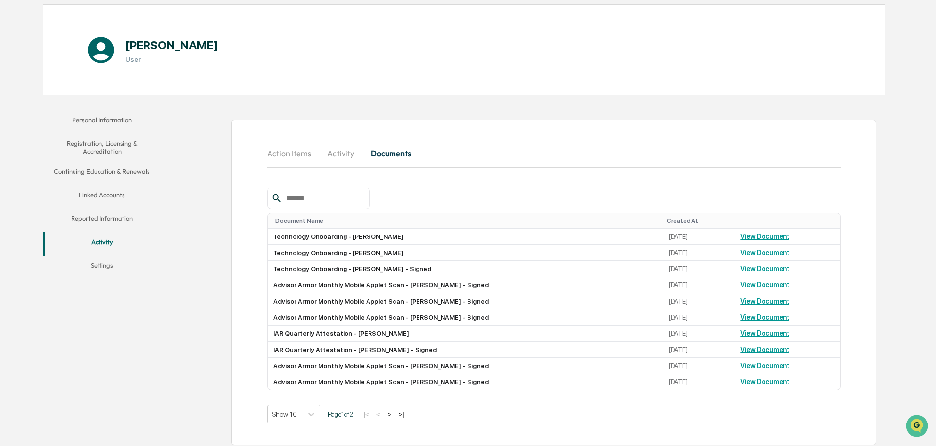
scroll to position [95, 0]
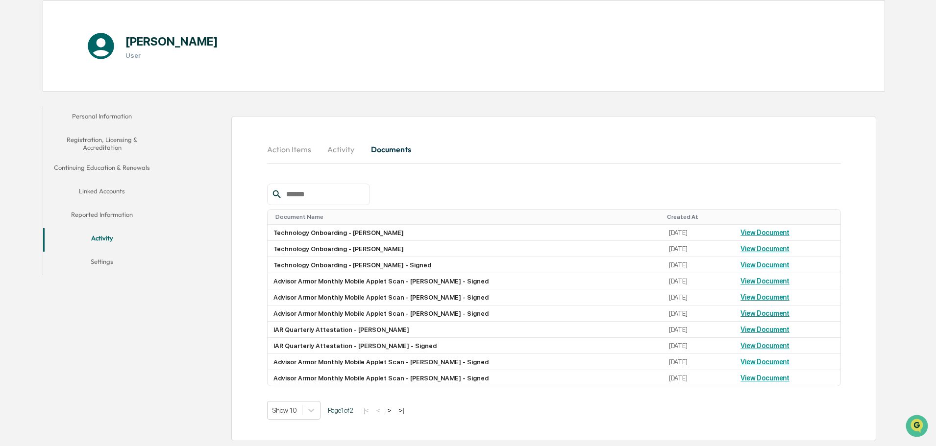
click at [119, 219] on button "Reported Information" at bounding box center [102, 217] width 118 height 24
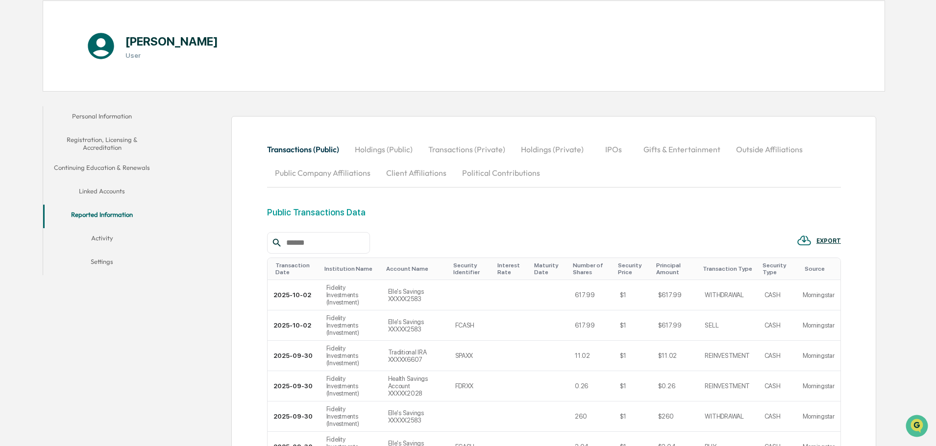
click at [115, 193] on button "Linked Accounts" at bounding box center [102, 193] width 118 height 24
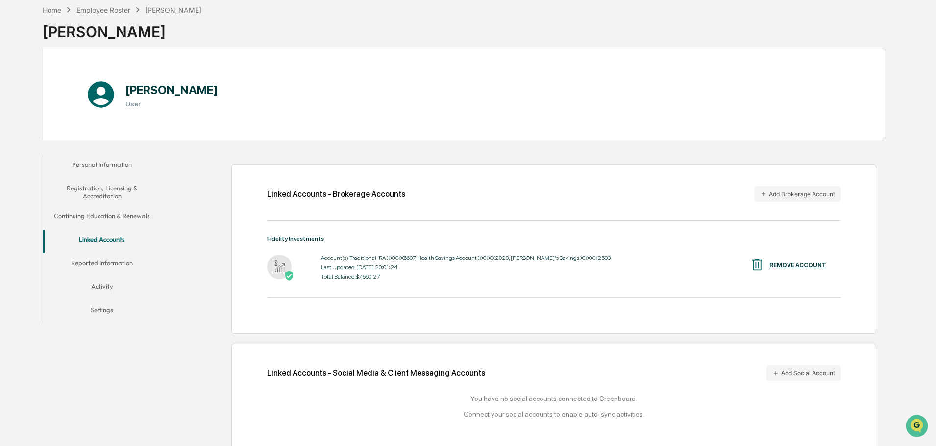
scroll to position [55, 0]
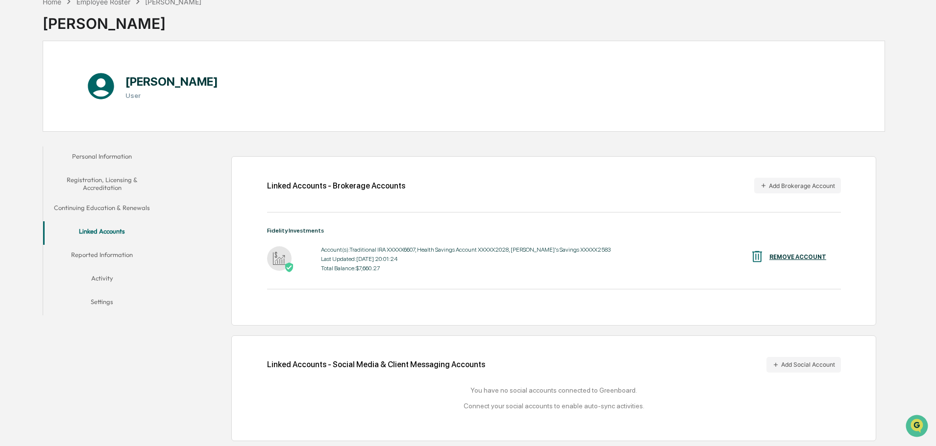
click at [115, 210] on button "Continuing Education & Renewals" at bounding box center [102, 210] width 118 height 24
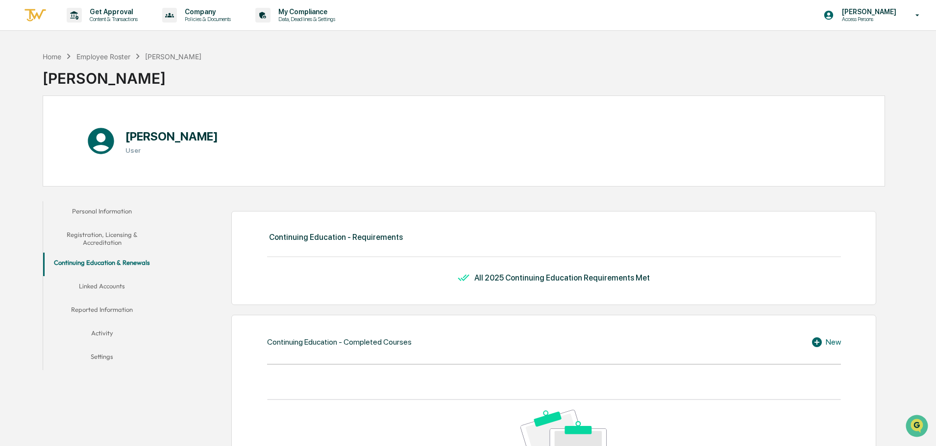
click at [816, 343] on icon at bounding box center [818, 343] width 15 height 12
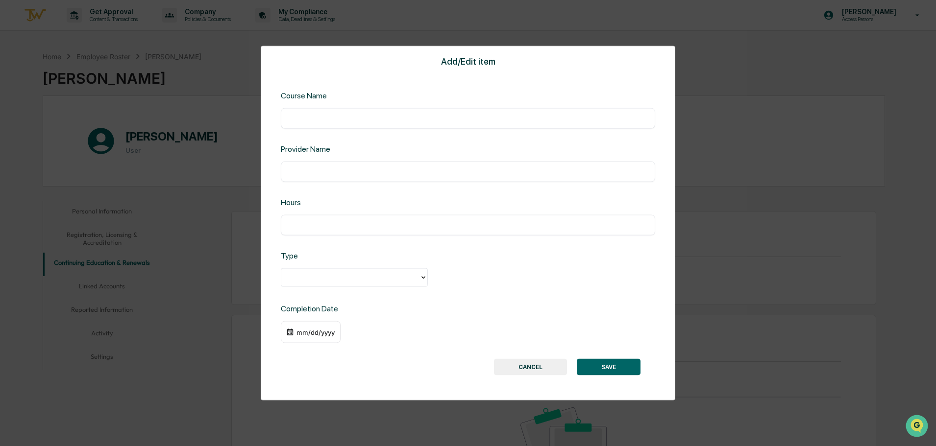
click at [516, 366] on button "CANCEL" at bounding box center [530, 367] width 73 height 17
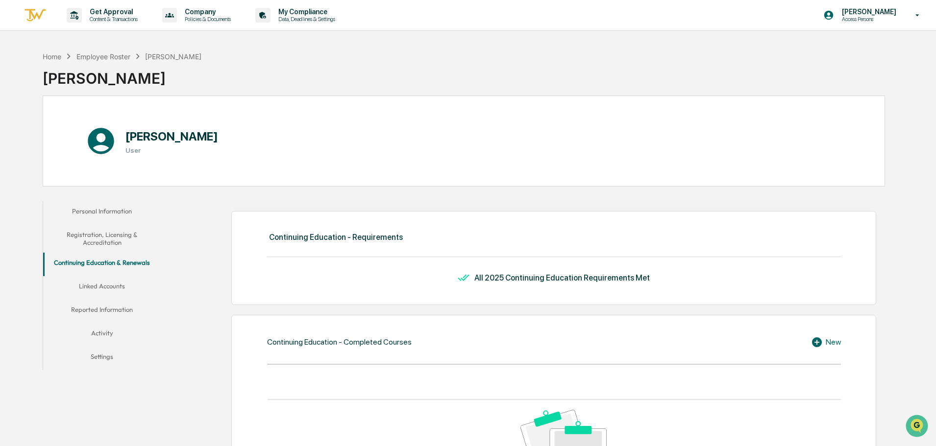
click at [107, 232] on button "Registration, Licensing & Accreditation" at bounding box center [102, 239] width 118 height 28
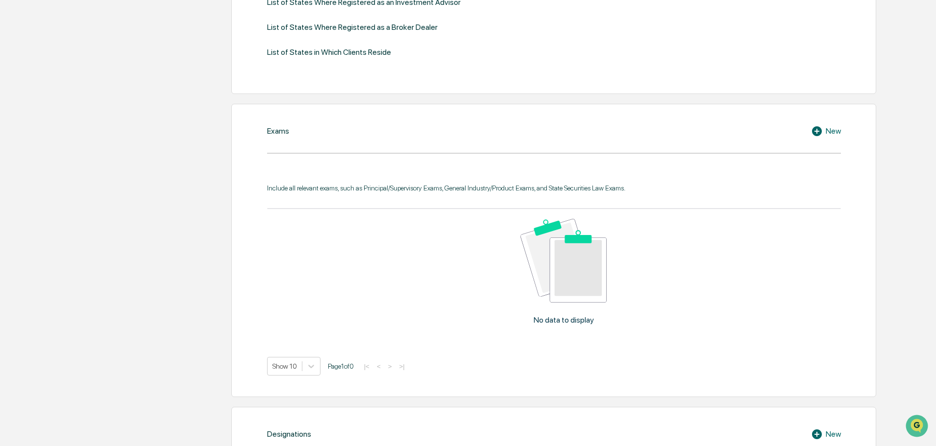
scroll to position [441, 0]
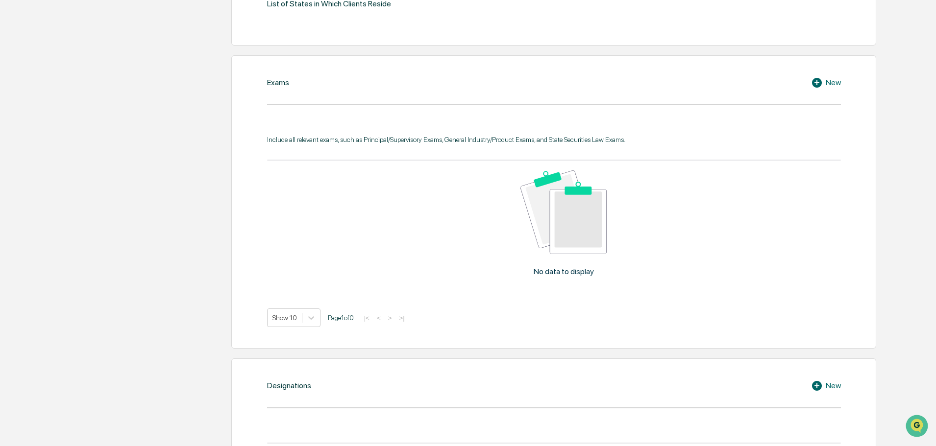
click at [818, 82] on icon at bounding box center [818, 83] width 15 height 12
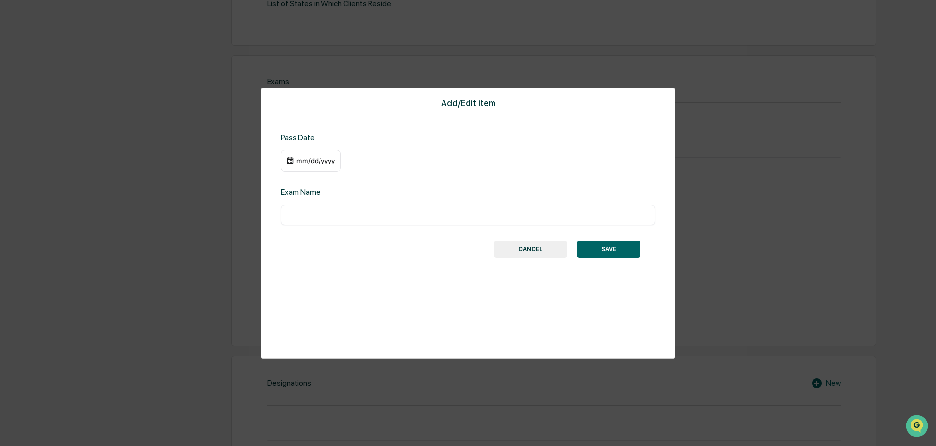
click at [523, 249] on button "CANCEL" at bounding box center [530, 249] width 73 height 17
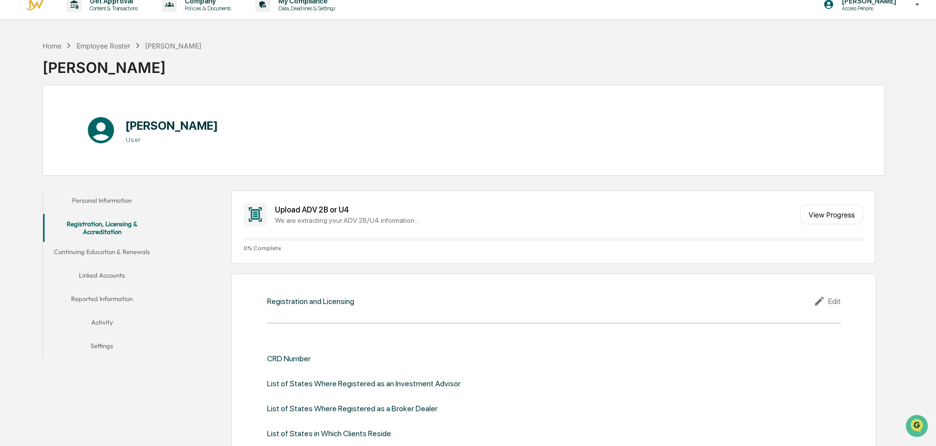
scroll to position [0, 0]
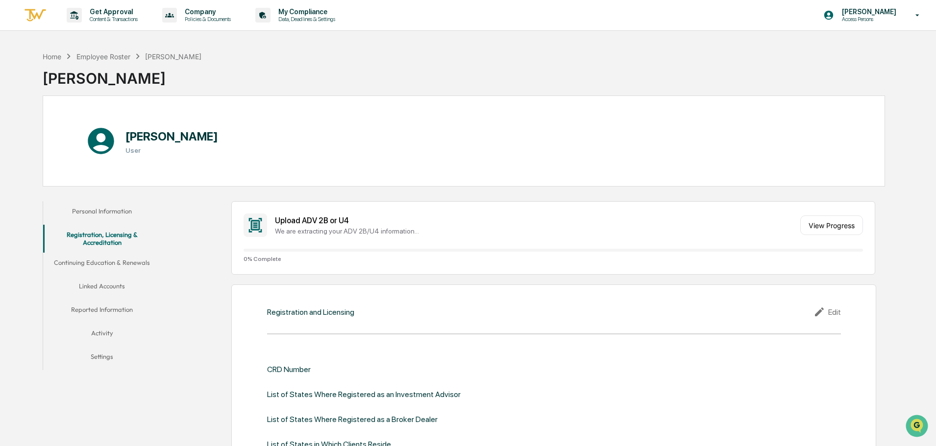
click at [115, 212] on button "Personal Information" at bounding box center [102, 213] width 118 height 24
